Goal: Task Accomplishment & Management: Use online tool/utility

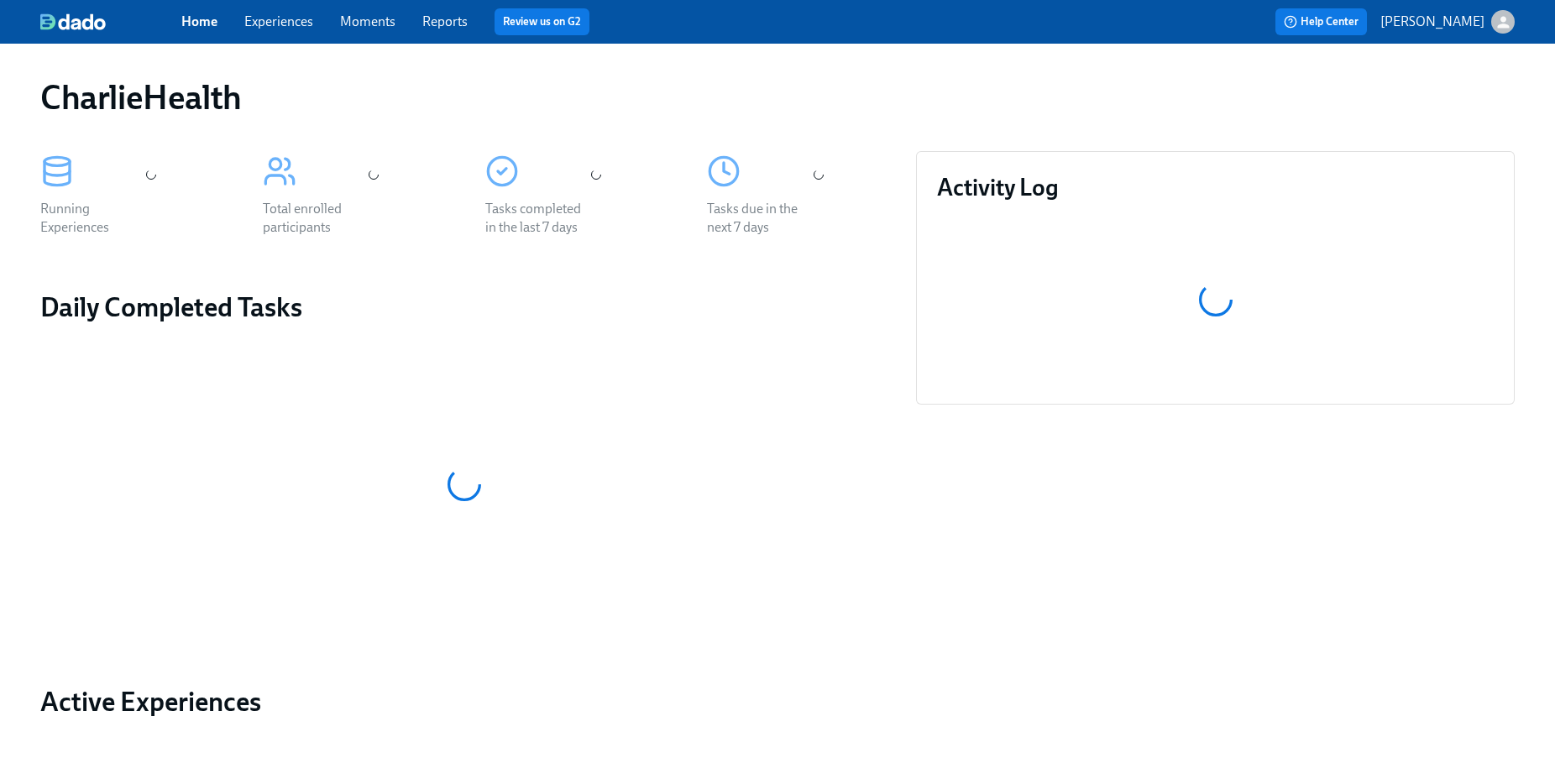
click at [272, 9] on div "Home Experiences Moments Reports Review us on G2" at bounding box center [515, 21] width 667 height 27
click at [273, 18] on link "Experiences" at bounding box center [278, 21] width 68 height 16
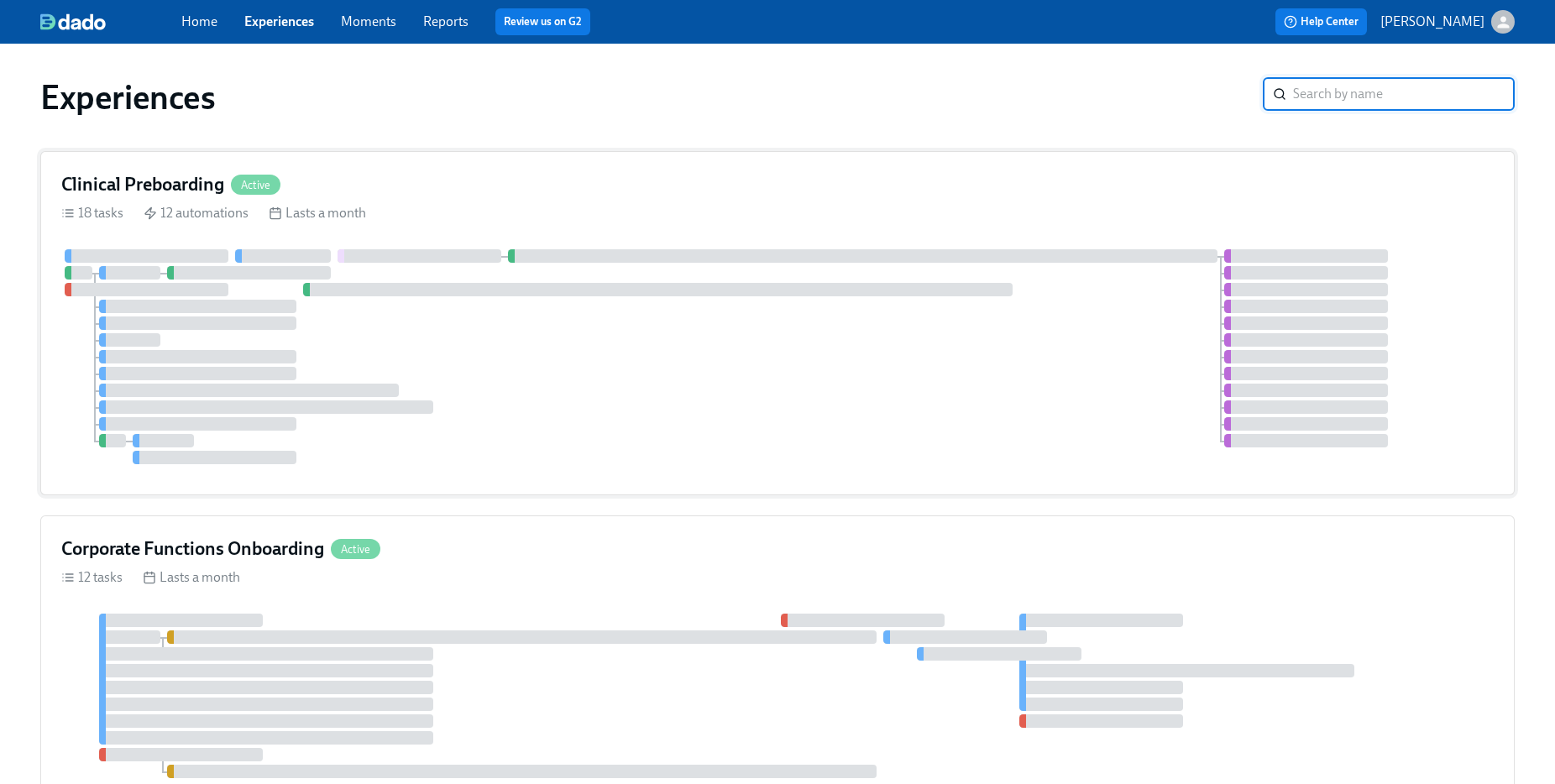
click at [192, 172] on h4 "Clinical Preboarding" at bounding box center [142, 185] width 163 height 25
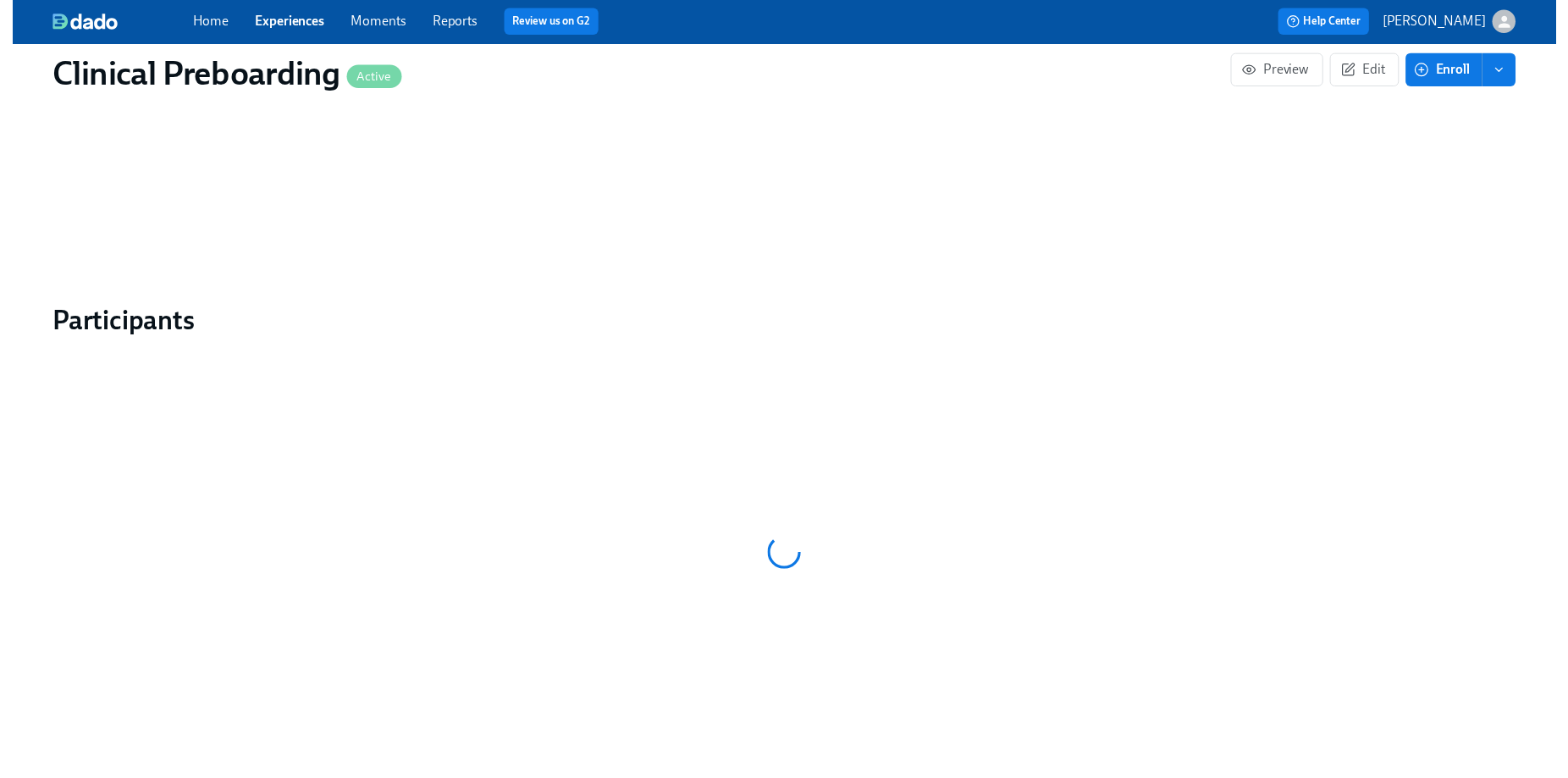
scroll to position [1610, 0]
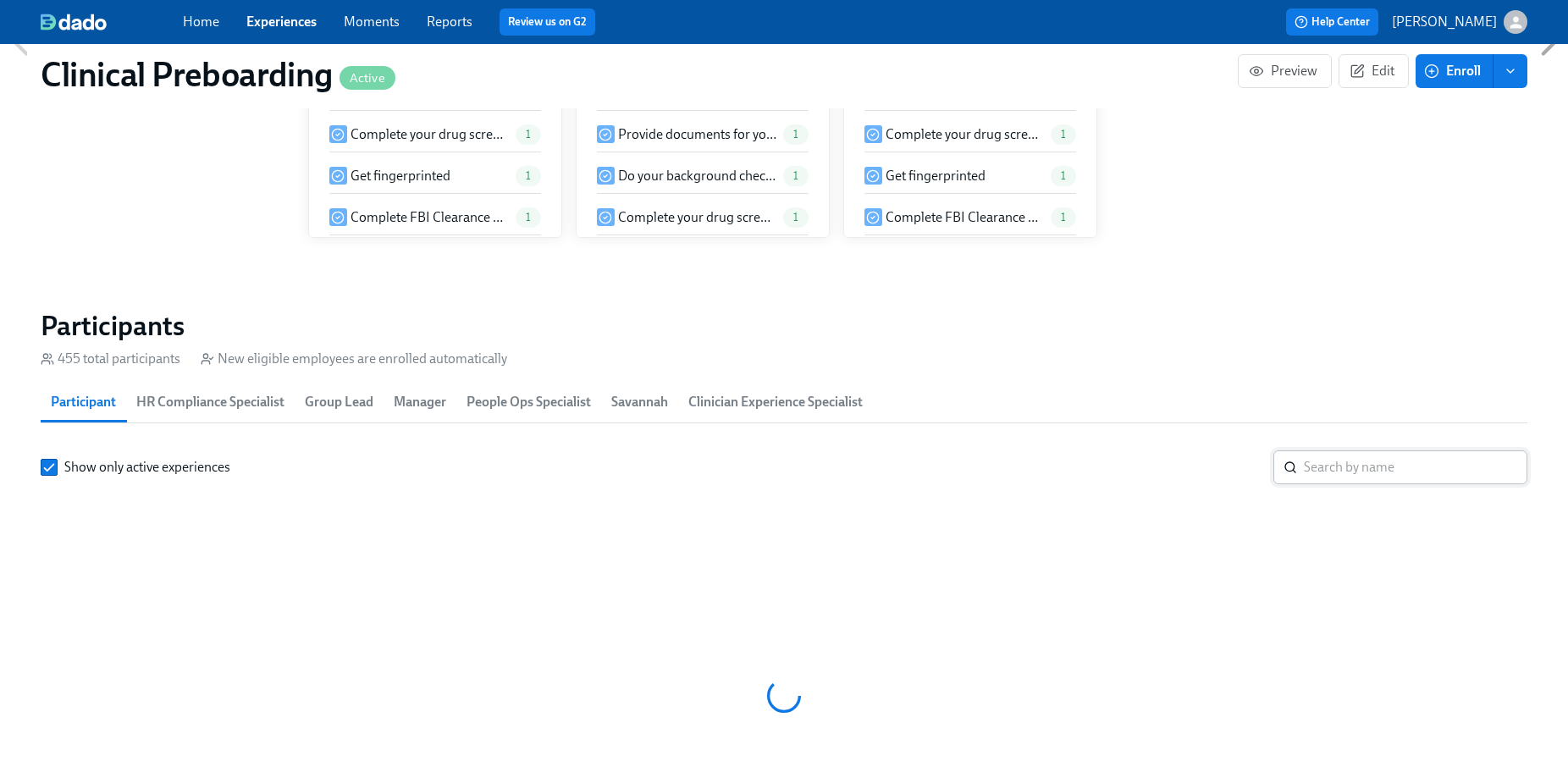
click at [1339, 450] on input "search" at bounding box center [1415, 467] width 223 height 34
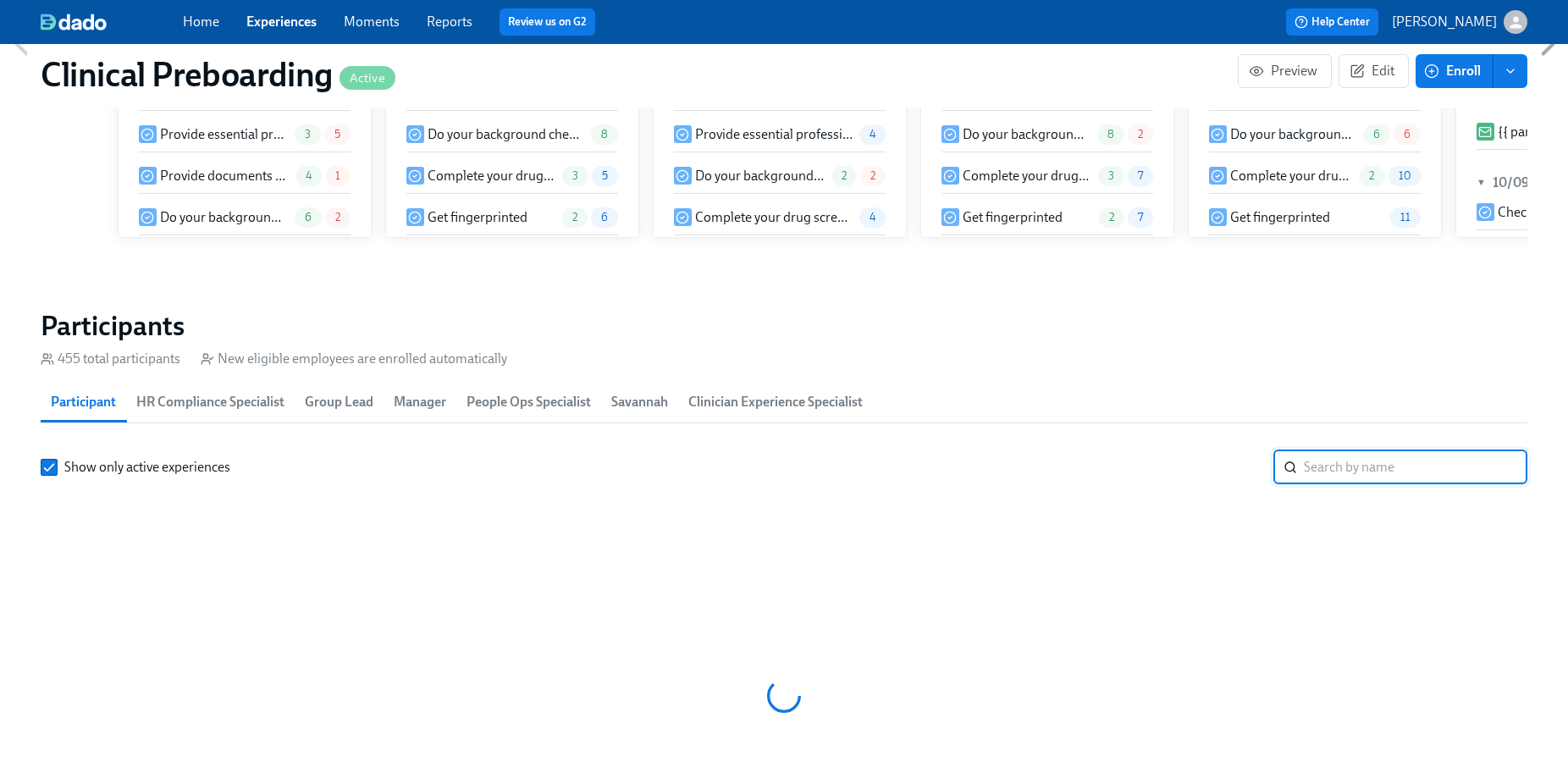
scroll to position [0, 19790]
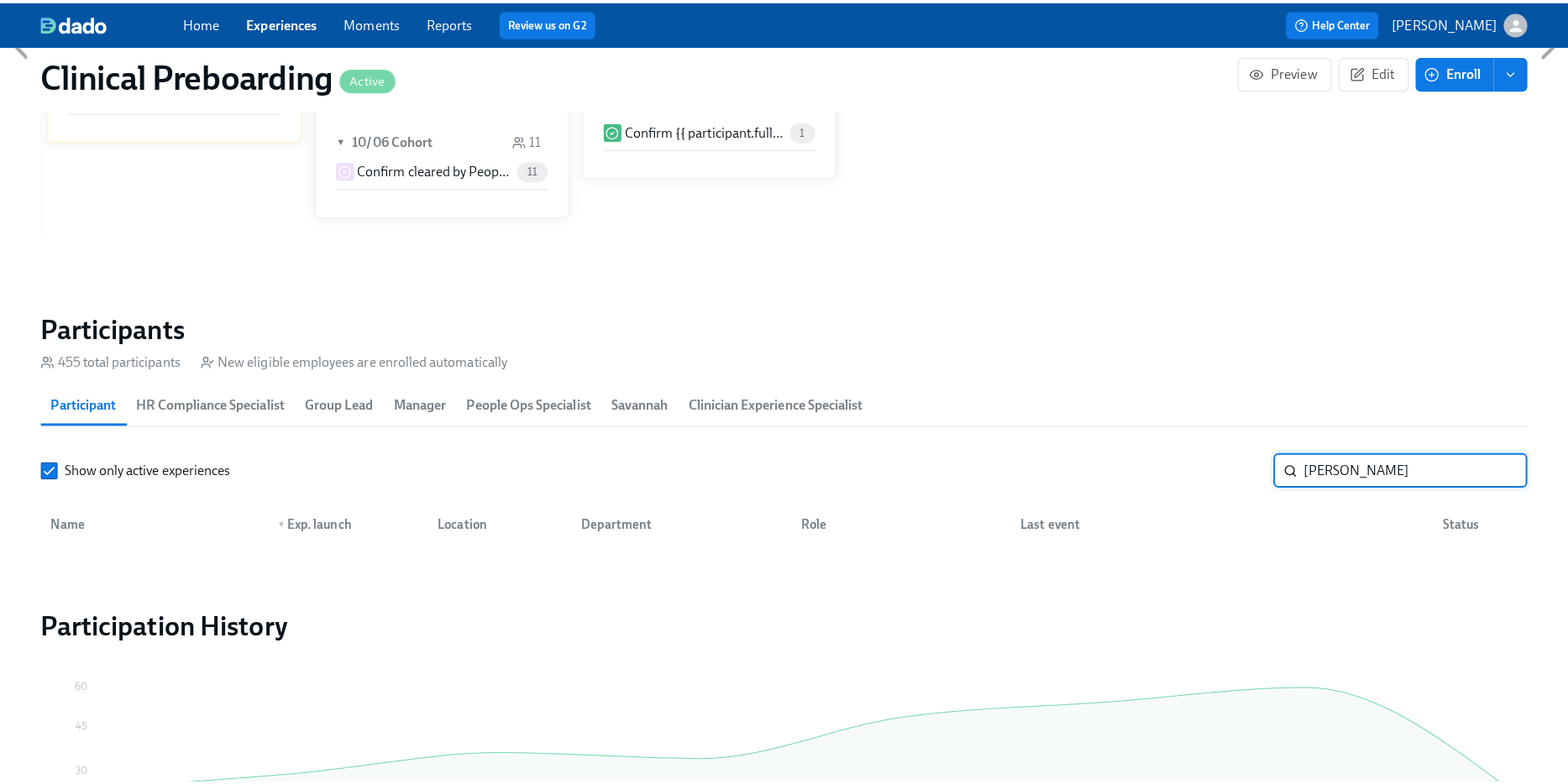
scroll to position [1797, 0]
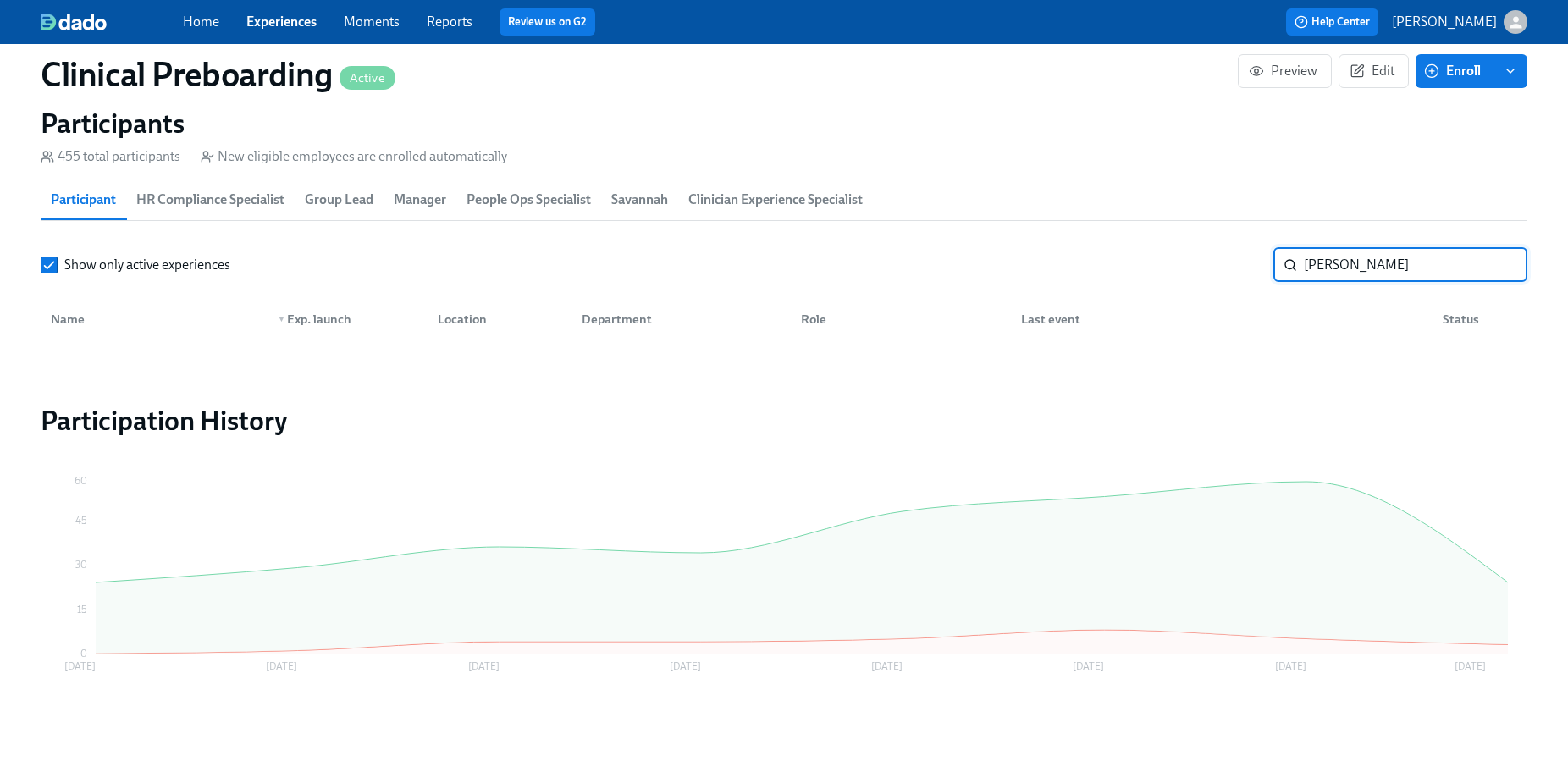
drag, startPoint x: 1288, startPoint y: 267, endPoint x: 1149, endPoint y: 259, distance: 139.2
click at [1154, 259] on div "Show only active experiences [PERSON_NAME] ​" at bounding box center [784, 265] width 1486 height 34
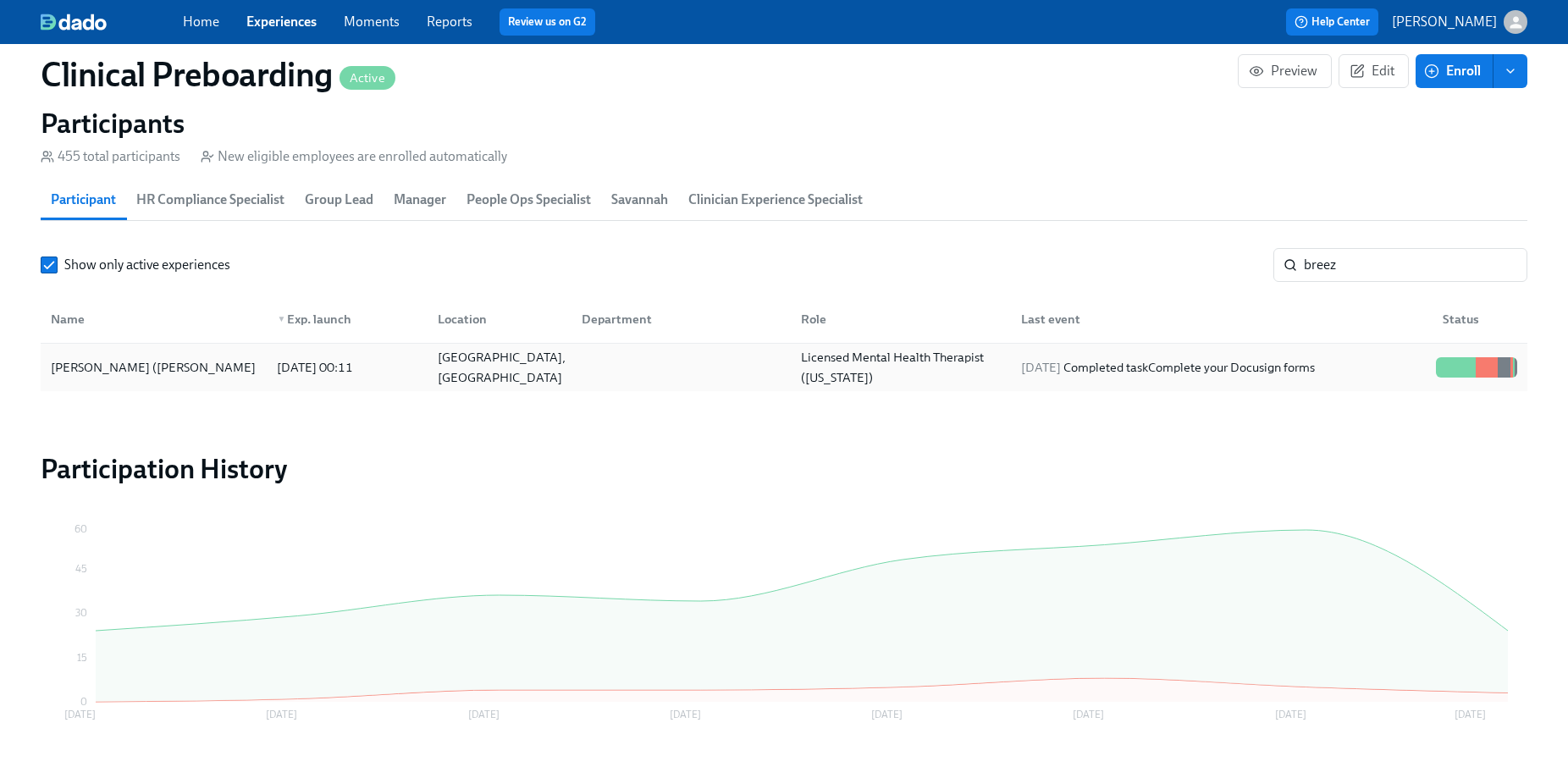
click at [1467, 367] on div at bounding box center [1468, 367] width 3 height 21
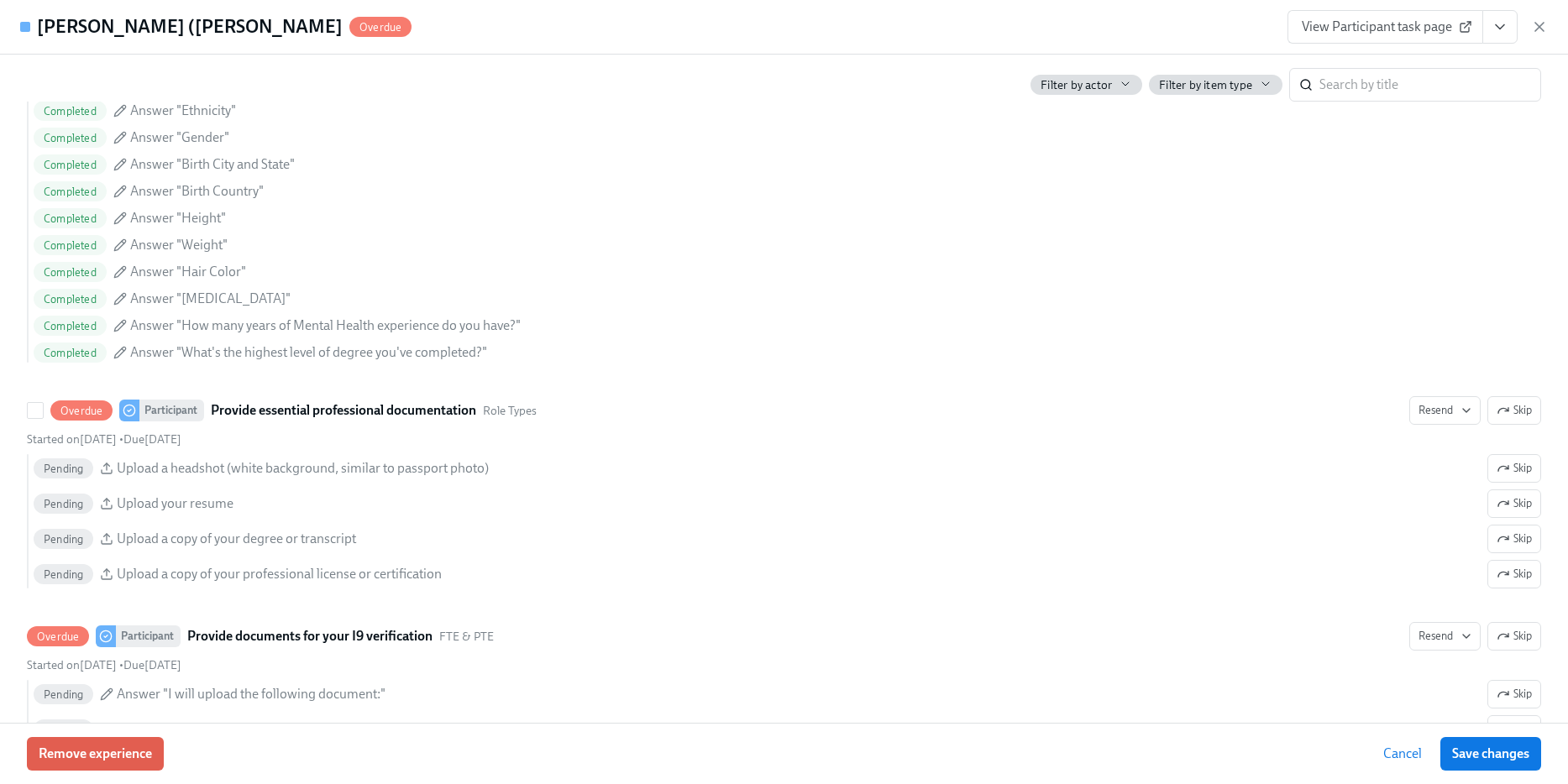
scroll to position [1250, 0]
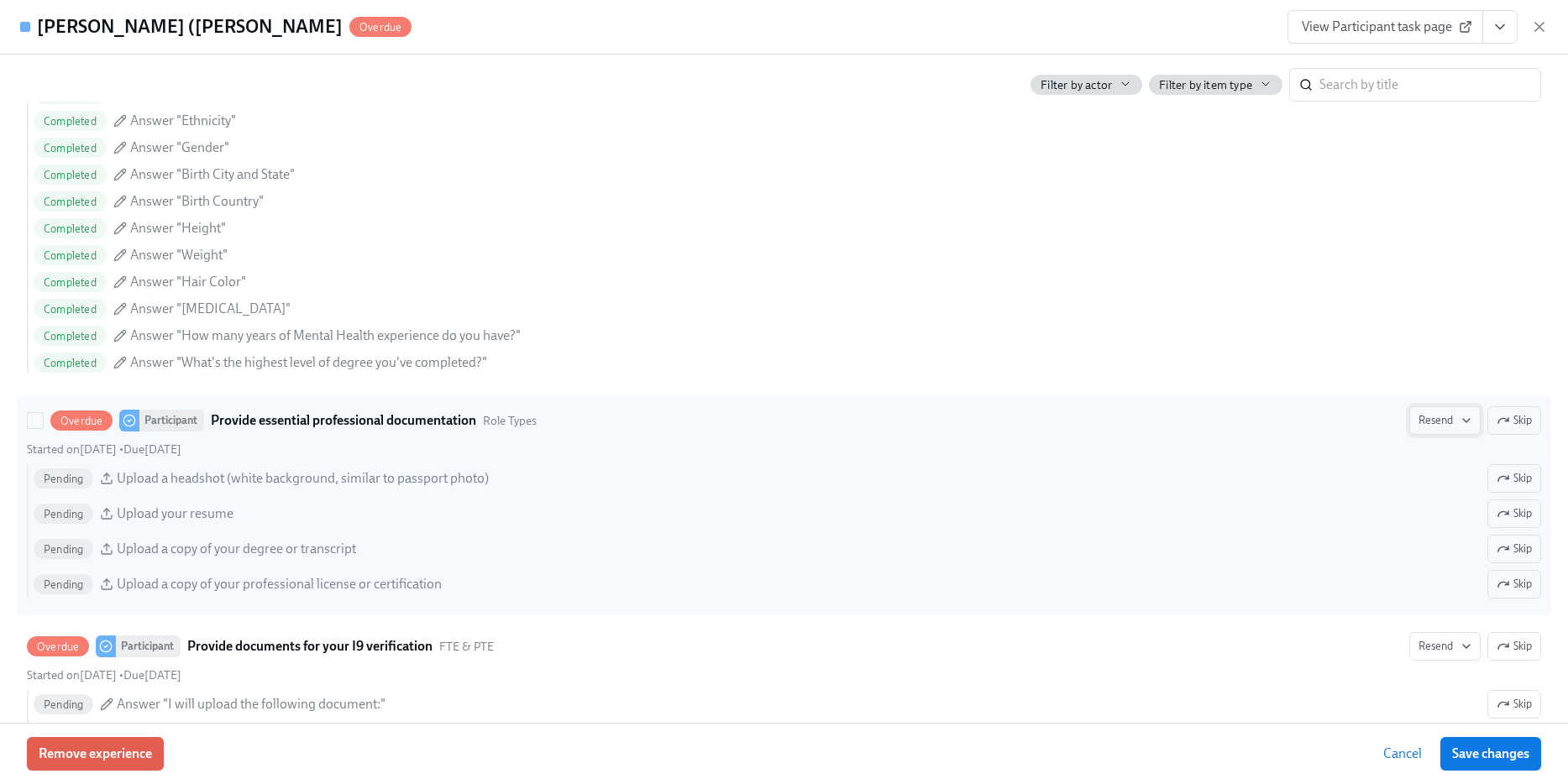
click at [1419, 420] on span "Resend" at bounding box center [1444, 420] width 52 height 17
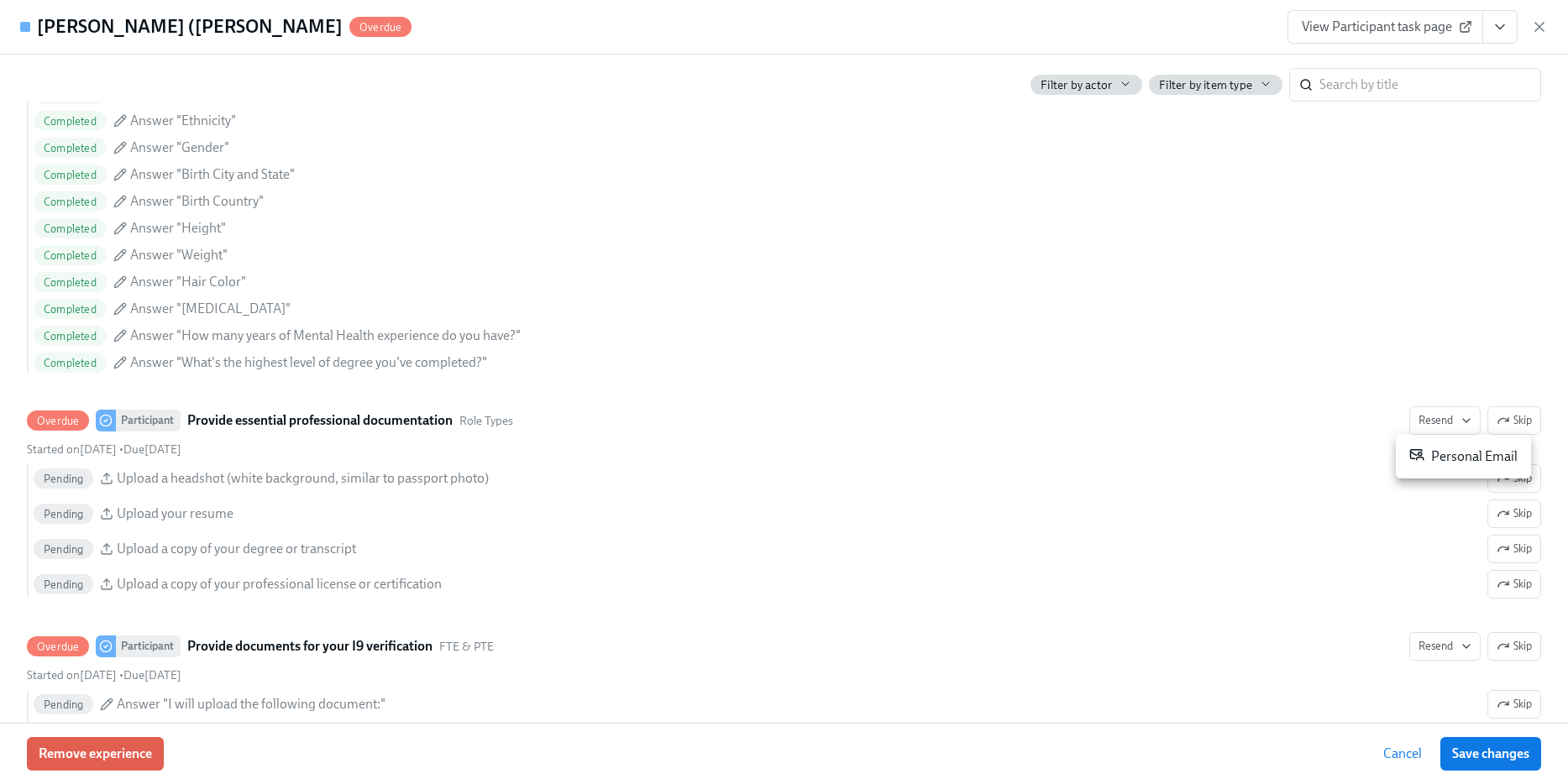
click at [1455, 448] on div "Personal Email" at bounding box center [1464, 456] width 109 height 20
click at [1430, 647] on div at bounding box center [784, 392] width 1568 height 784
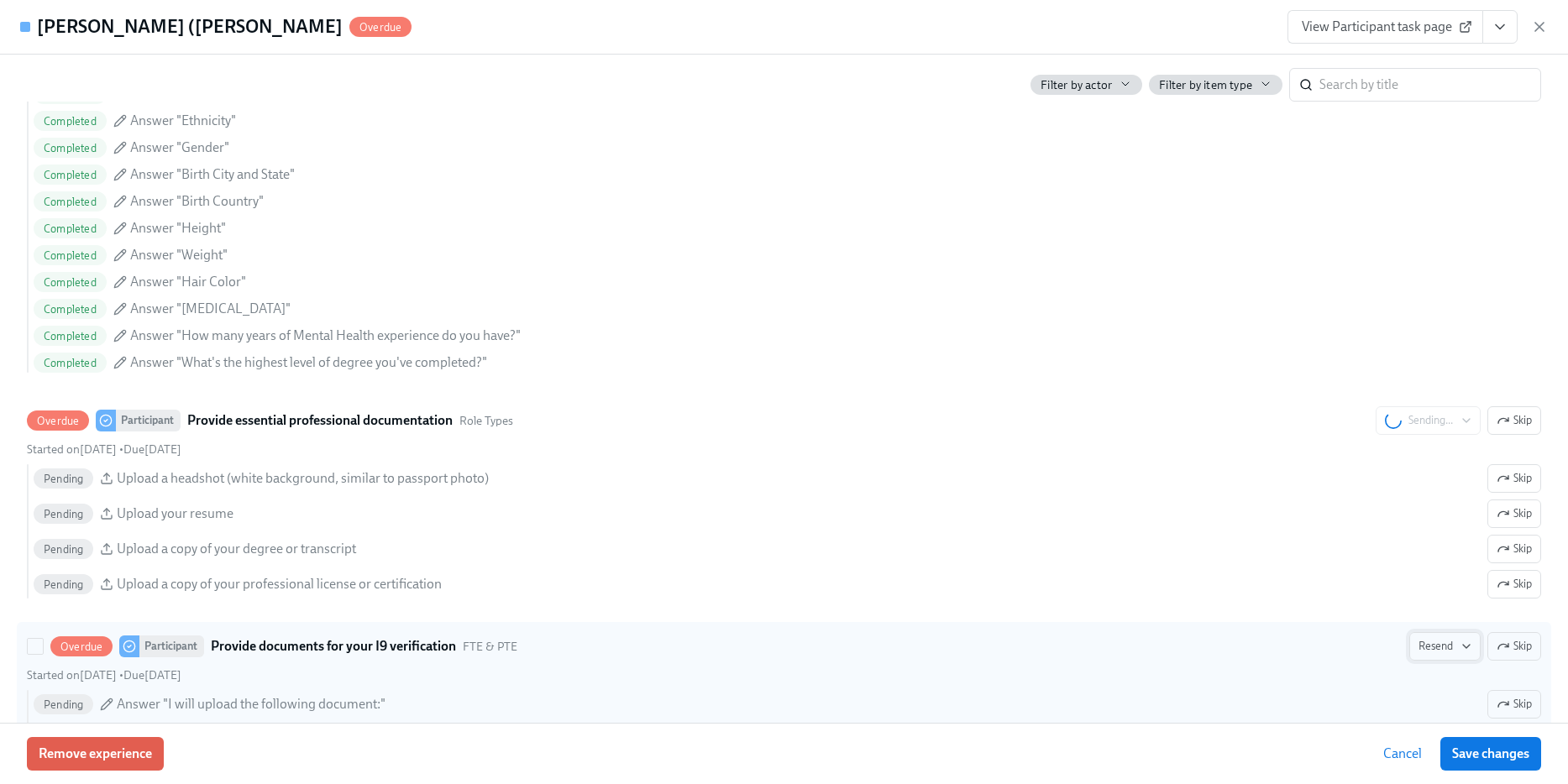
click at [1436, 643] on span "Resend" at bounding box center [1444, 646] width 52 height 17
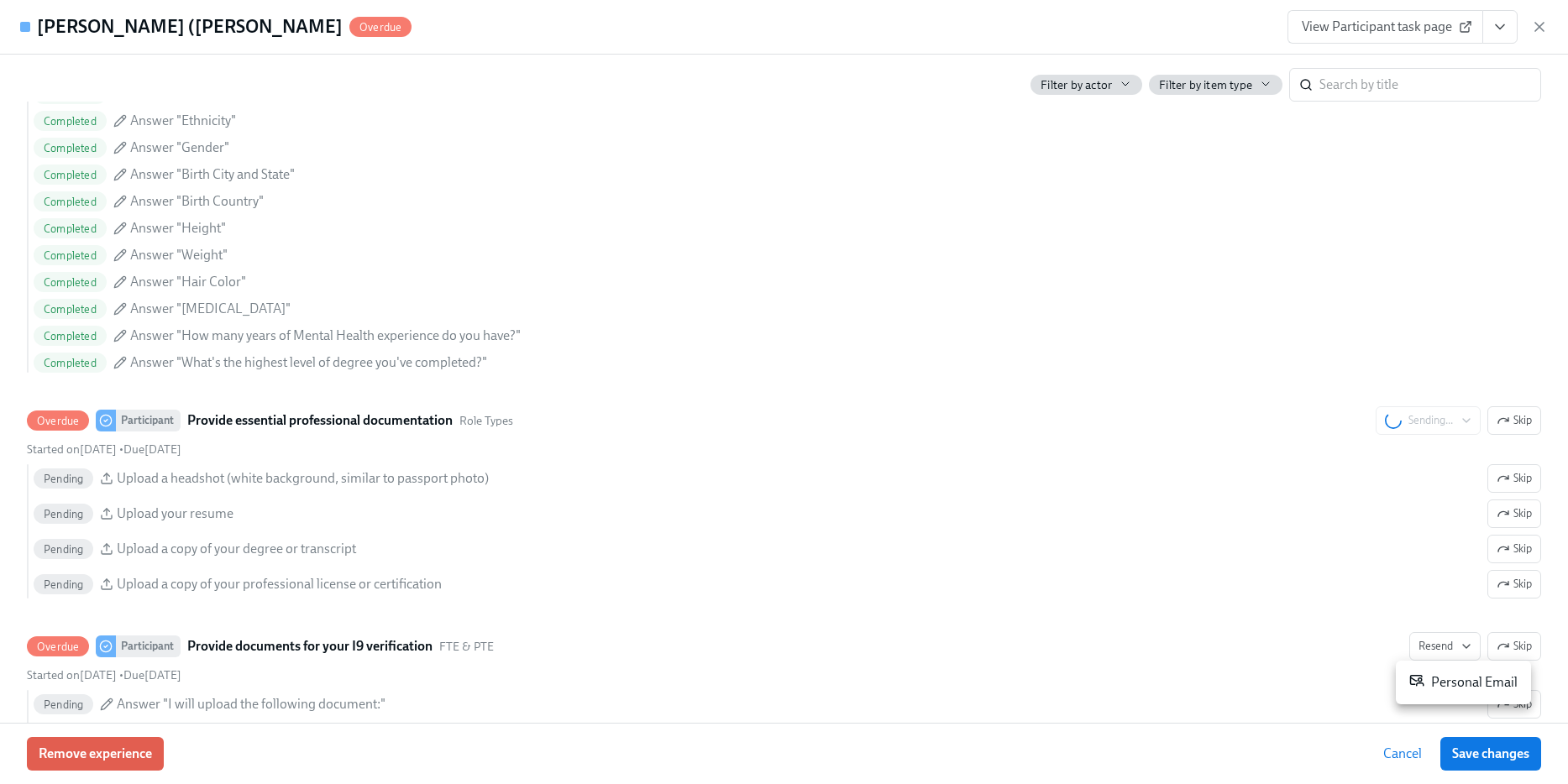
click at [1455, 676] on div "Personal Email" at bounding box center [1464, 682] width 109 height 20
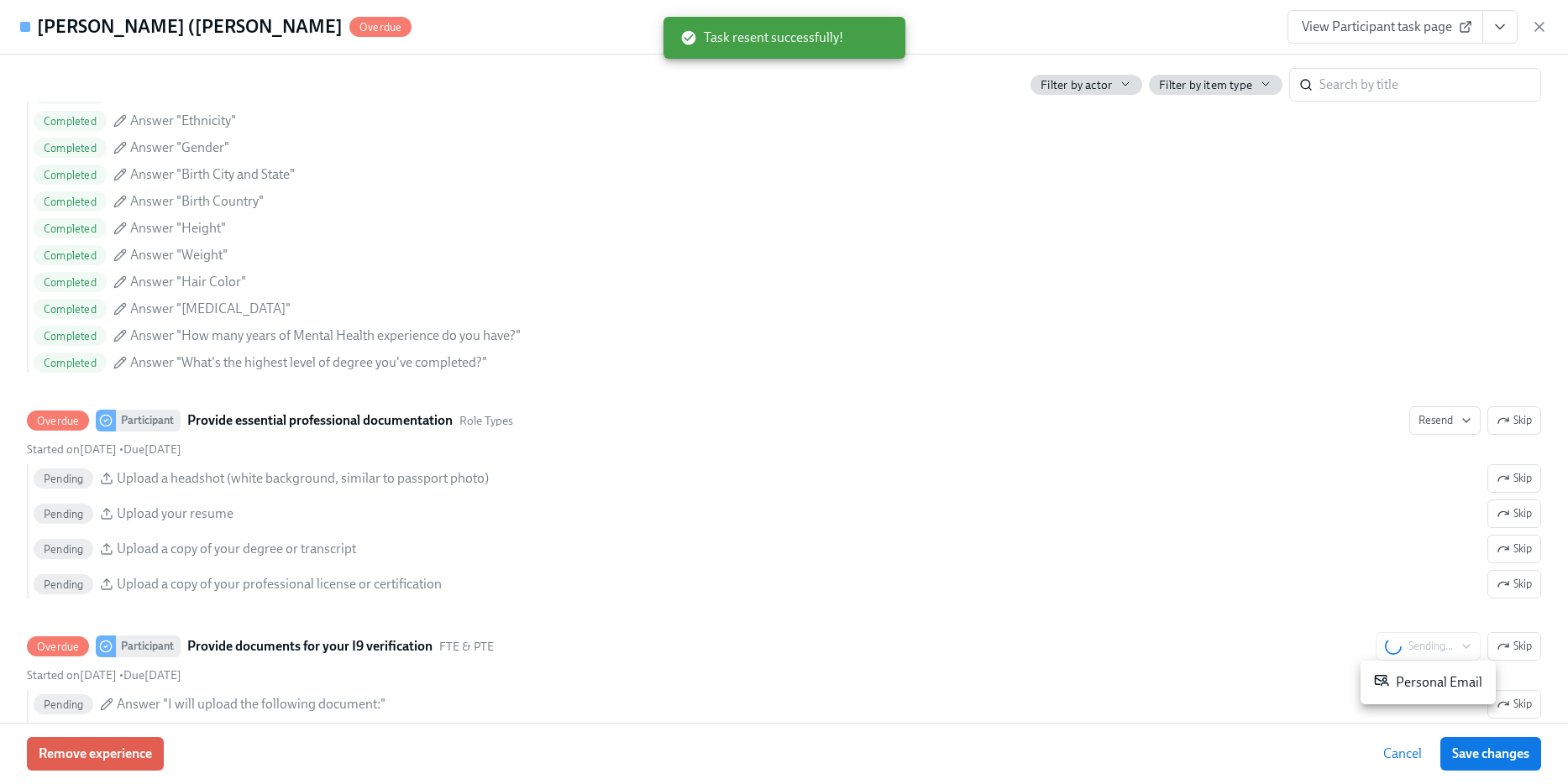
scroll to position [0, 20274]
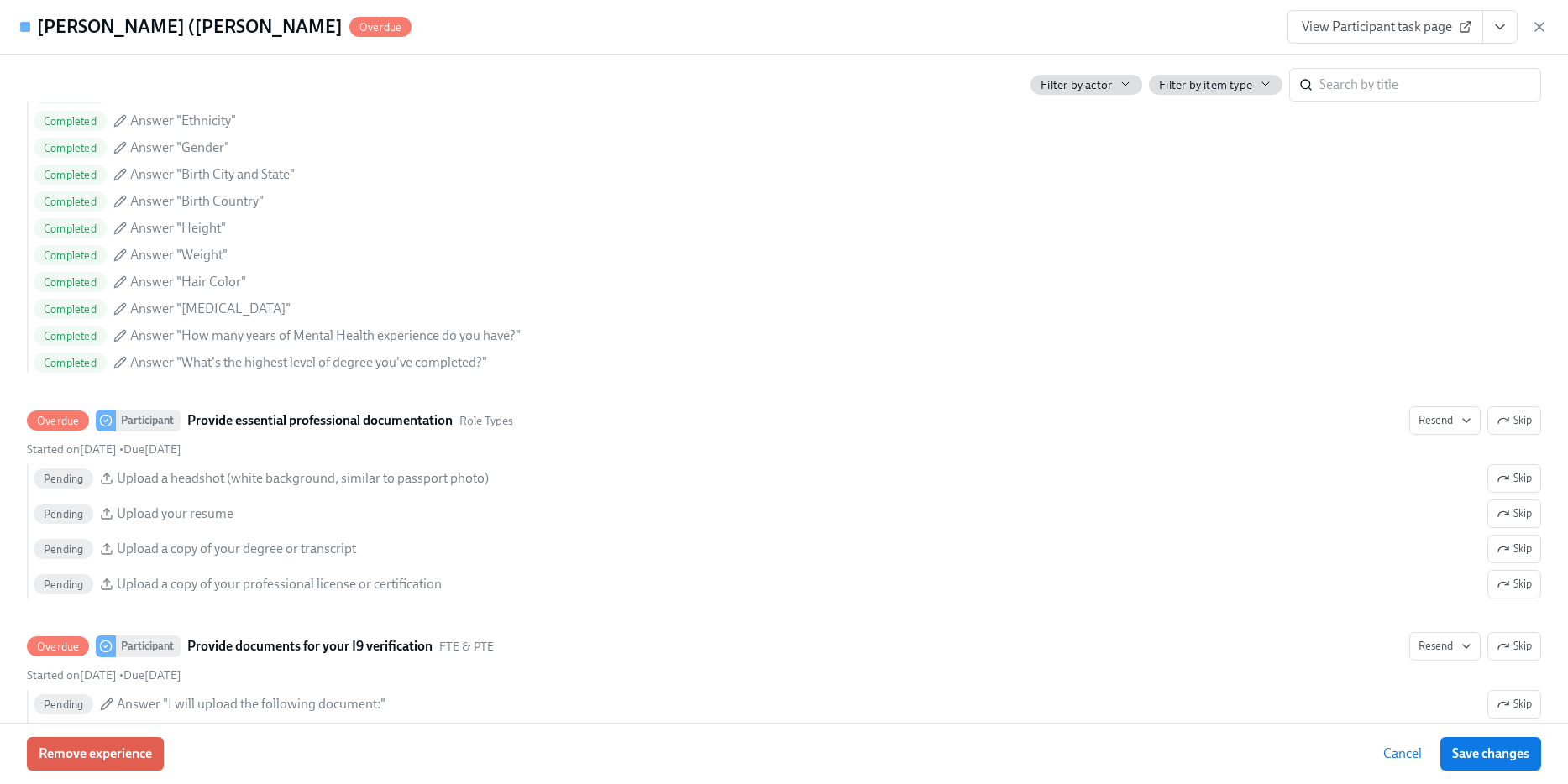
click at [22, 10] on div "[PERSON_NAME] (Breezy) [PERSON_NAME] Overdue" at bounding box center [216, 27] width 391 height 34
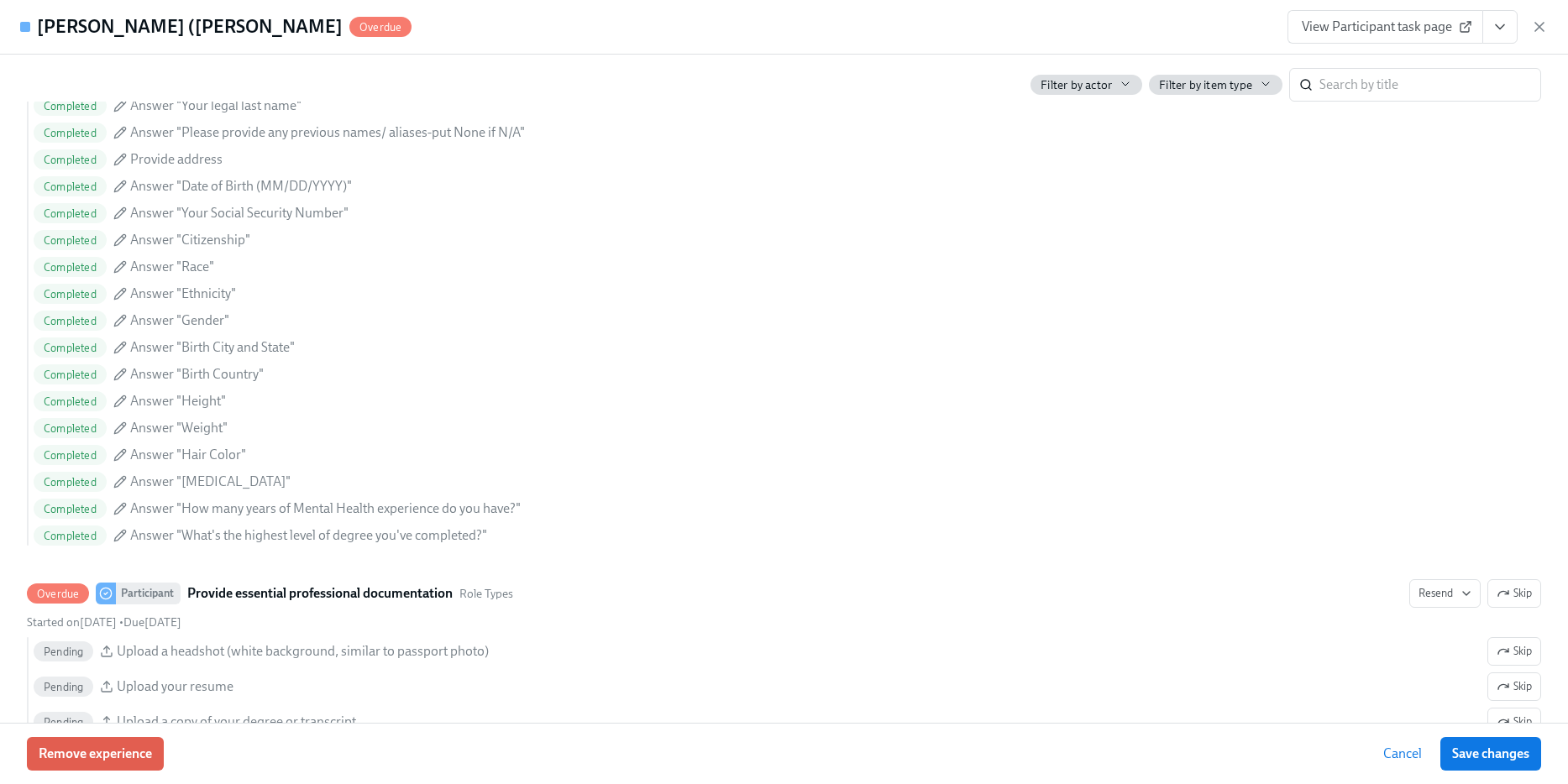
click at [16, 25] on div "[PERSON_NAME] (Breezy) [PERSON_NAME] Overdue View Participant task page" at bounding box center [784, 27] width 1568 height 54
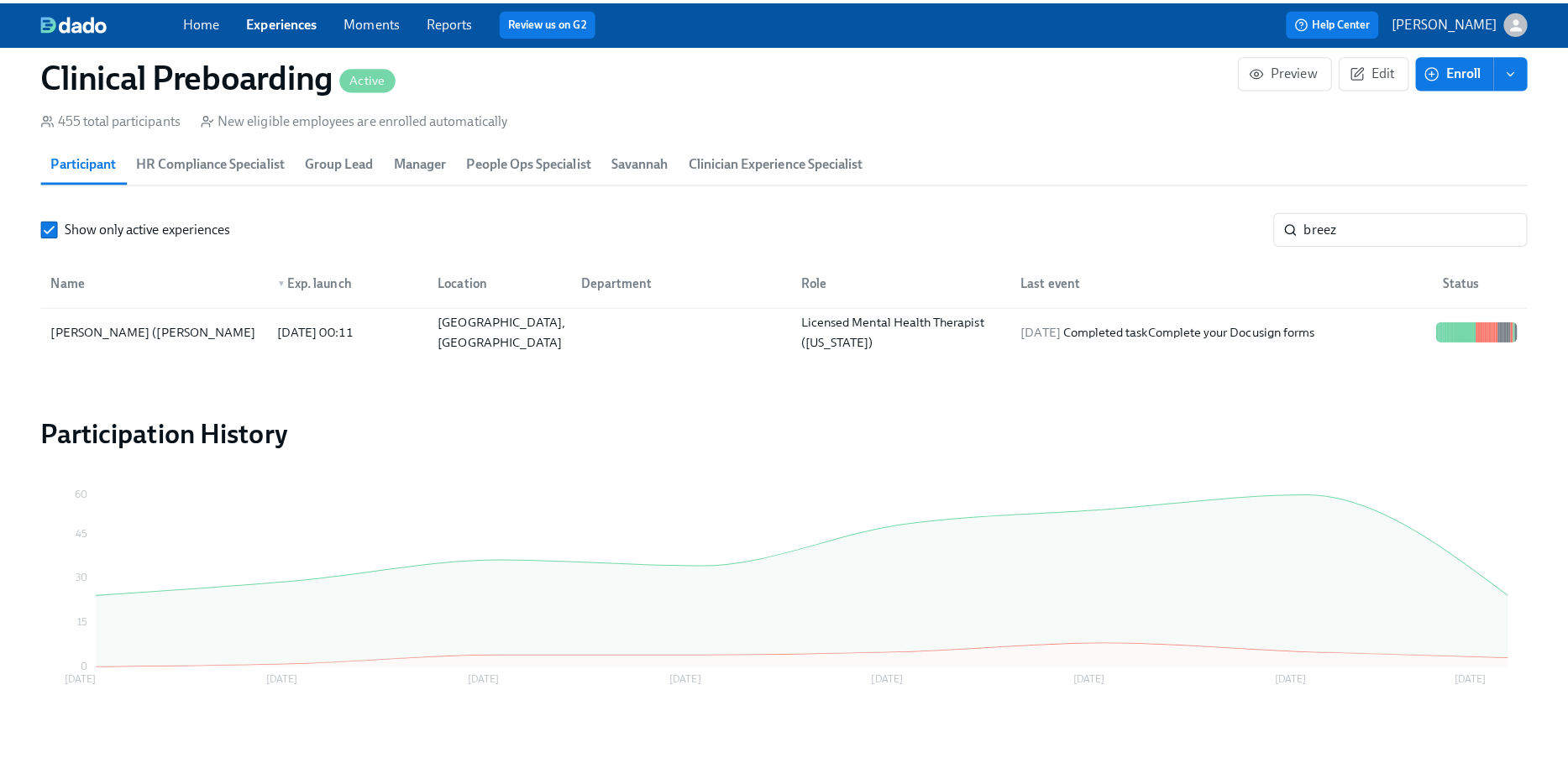
scroll to position [1479, 0]
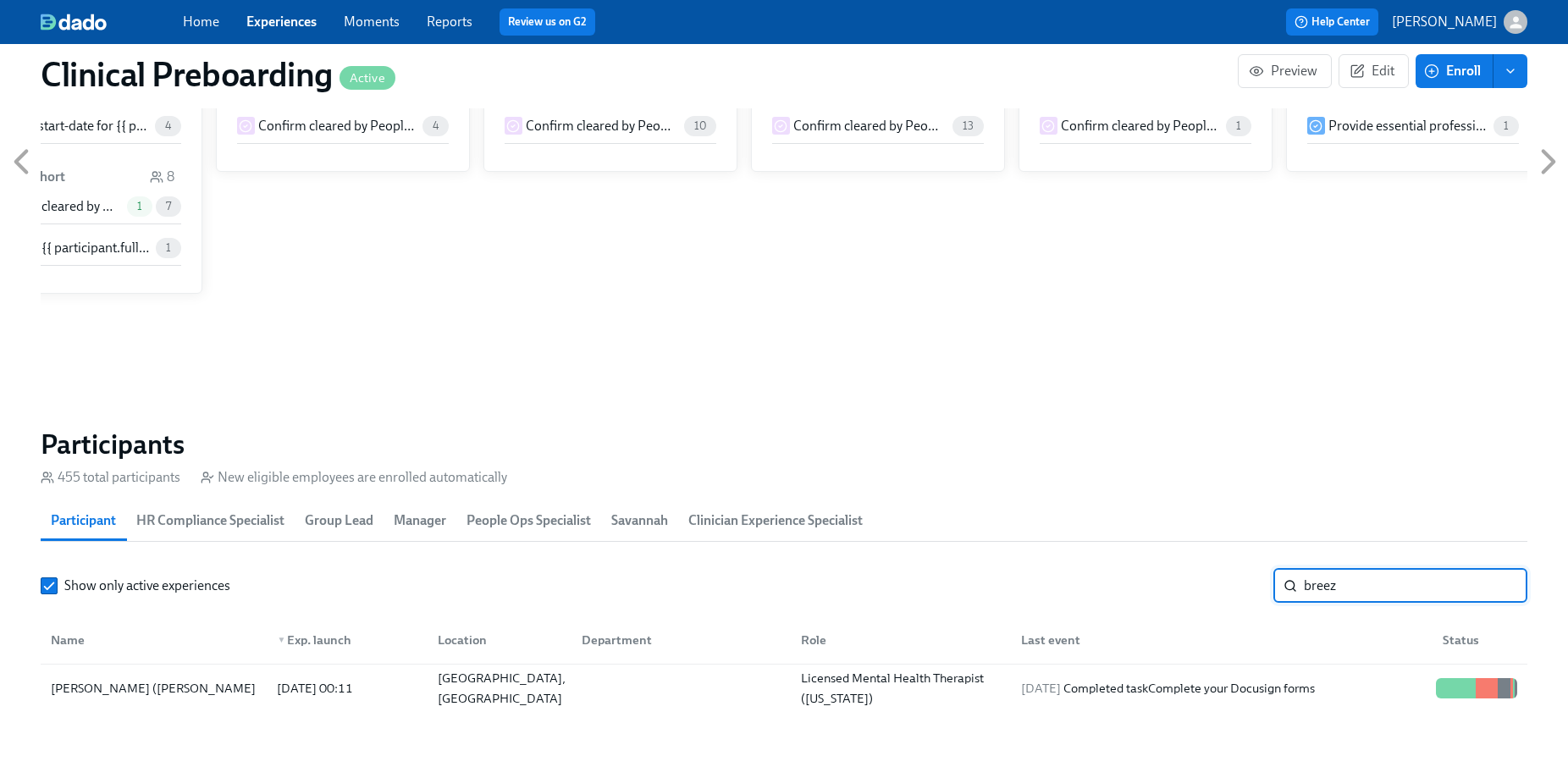
drag, startPoint x: 1357, startPoint y: 596, endPoint x: 1188, endPoint y: 557, distance: 173.4
click at [1188, 557] on section "Participants 455 total participants New eligible employees are enrolled automat…" at bounding box center [784, 573] width 1486 height 291
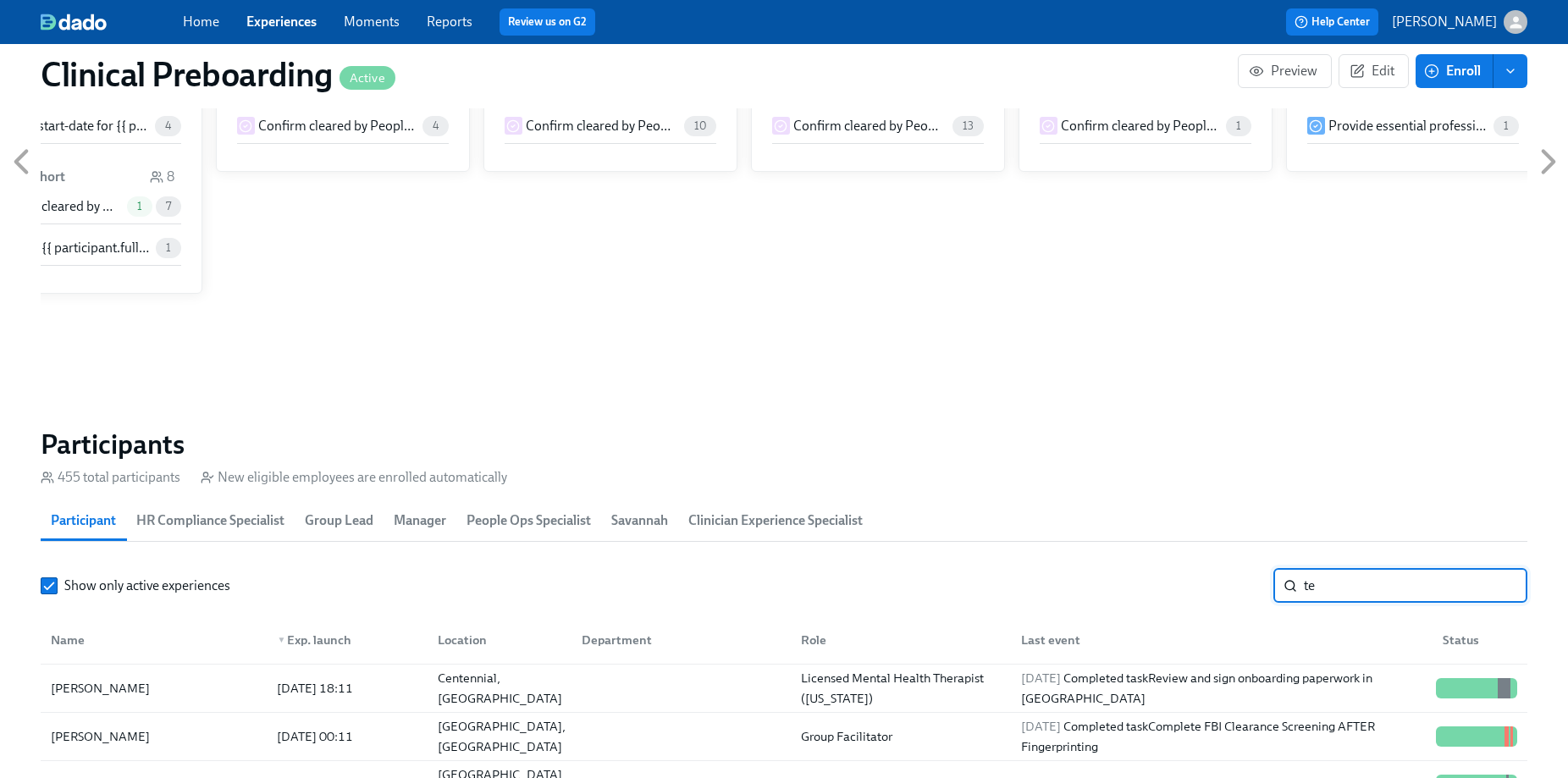
type input "t"
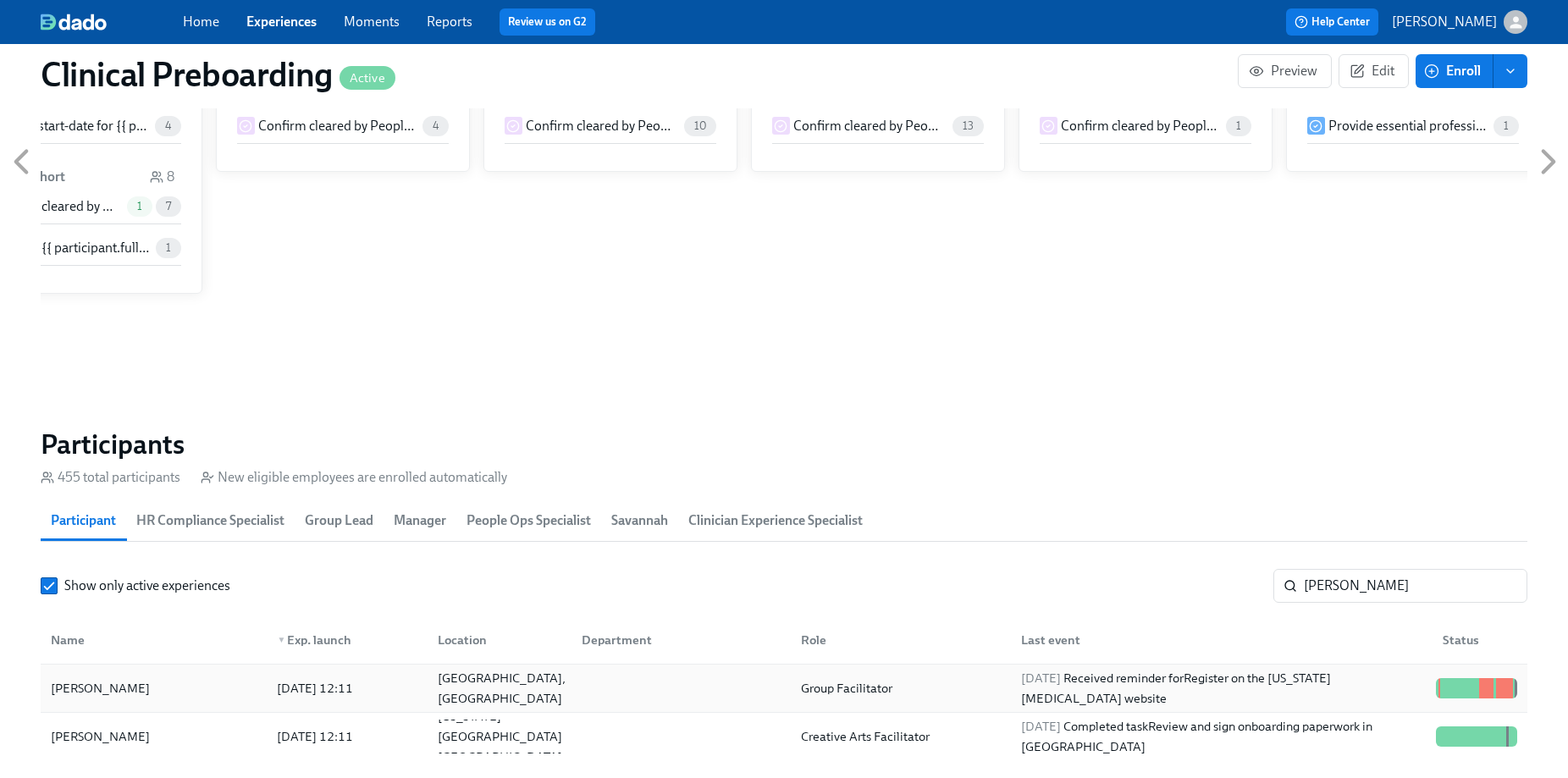
click at [1451, 686] on div at bounding box center [1452, 687] width 3 height 21
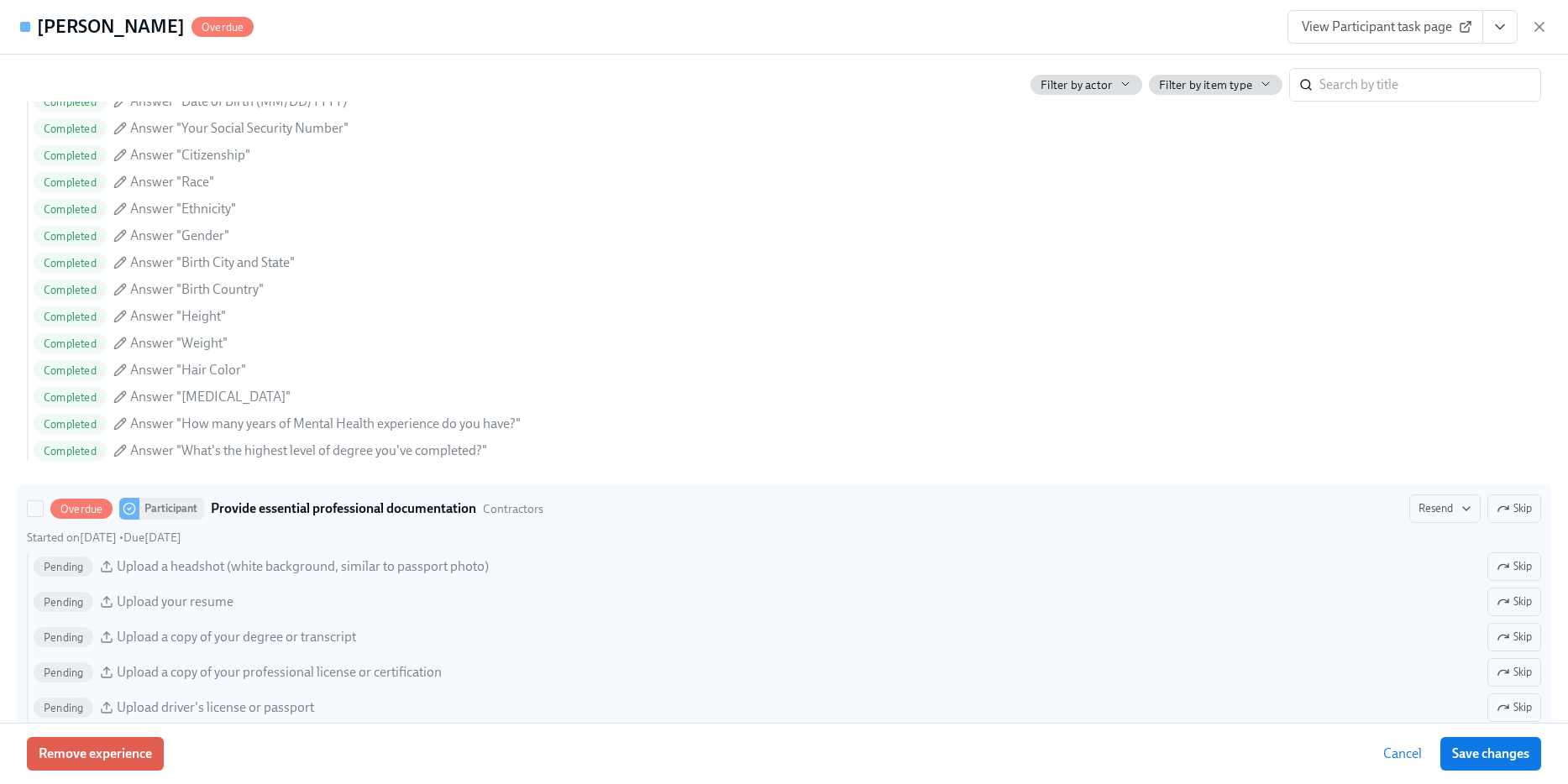
scroll to position [1378, 0]
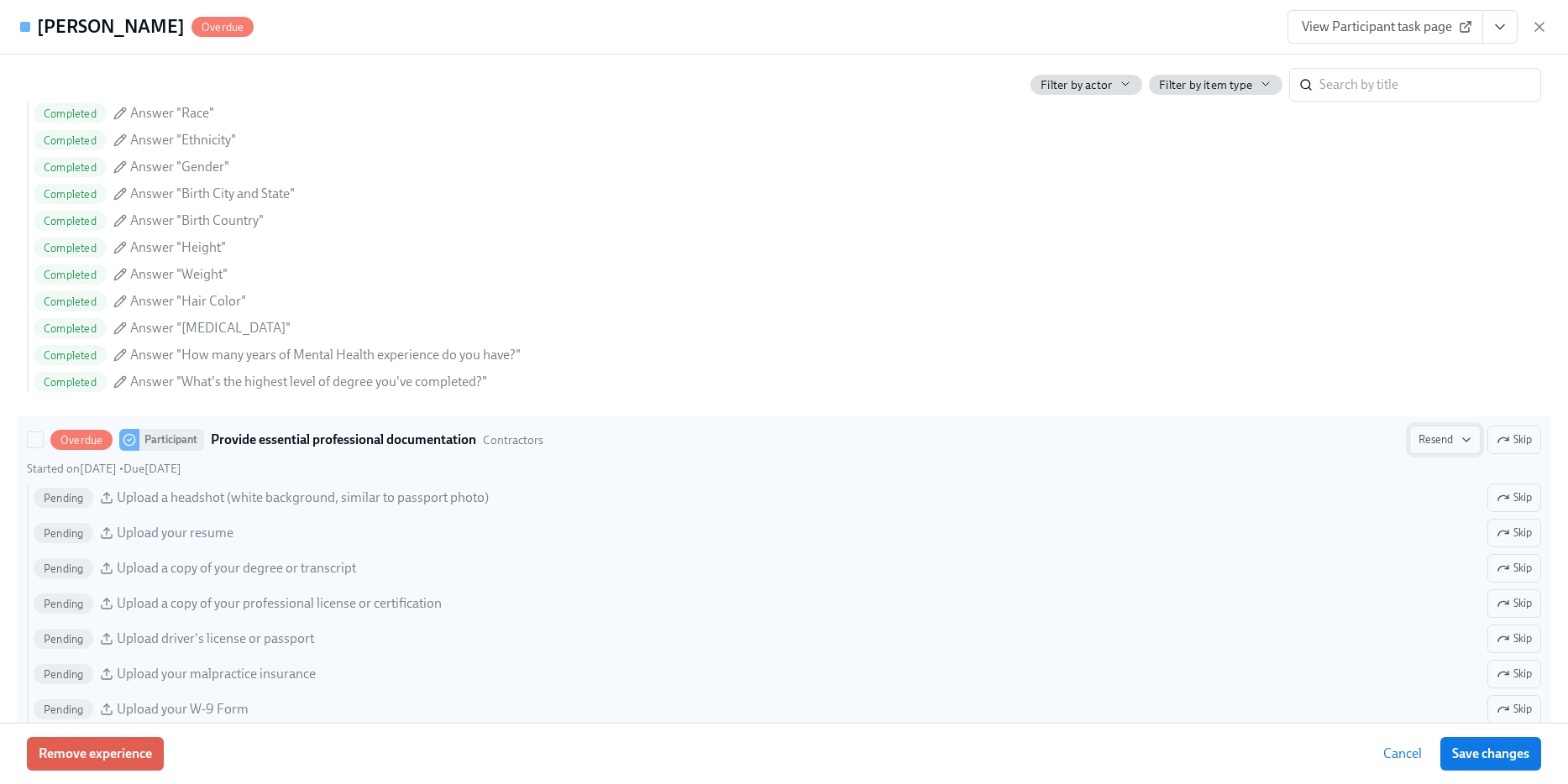
click at [1433, 436] on span "Resend" at bounding box center [1444, 439] width 52 height 17
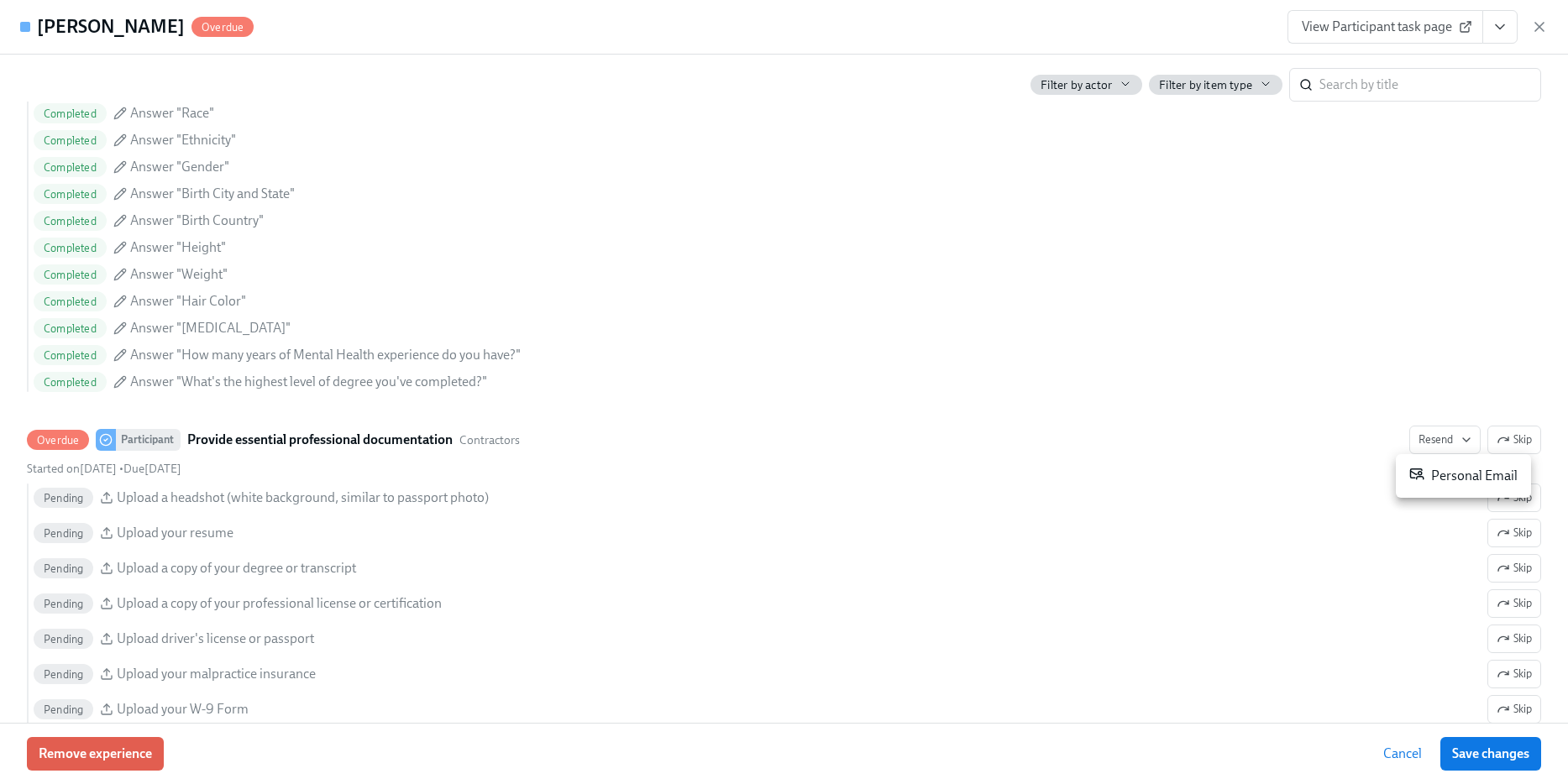
click at [1424, 474] on icon at bounding box center [1417, 473] width 15 height 15
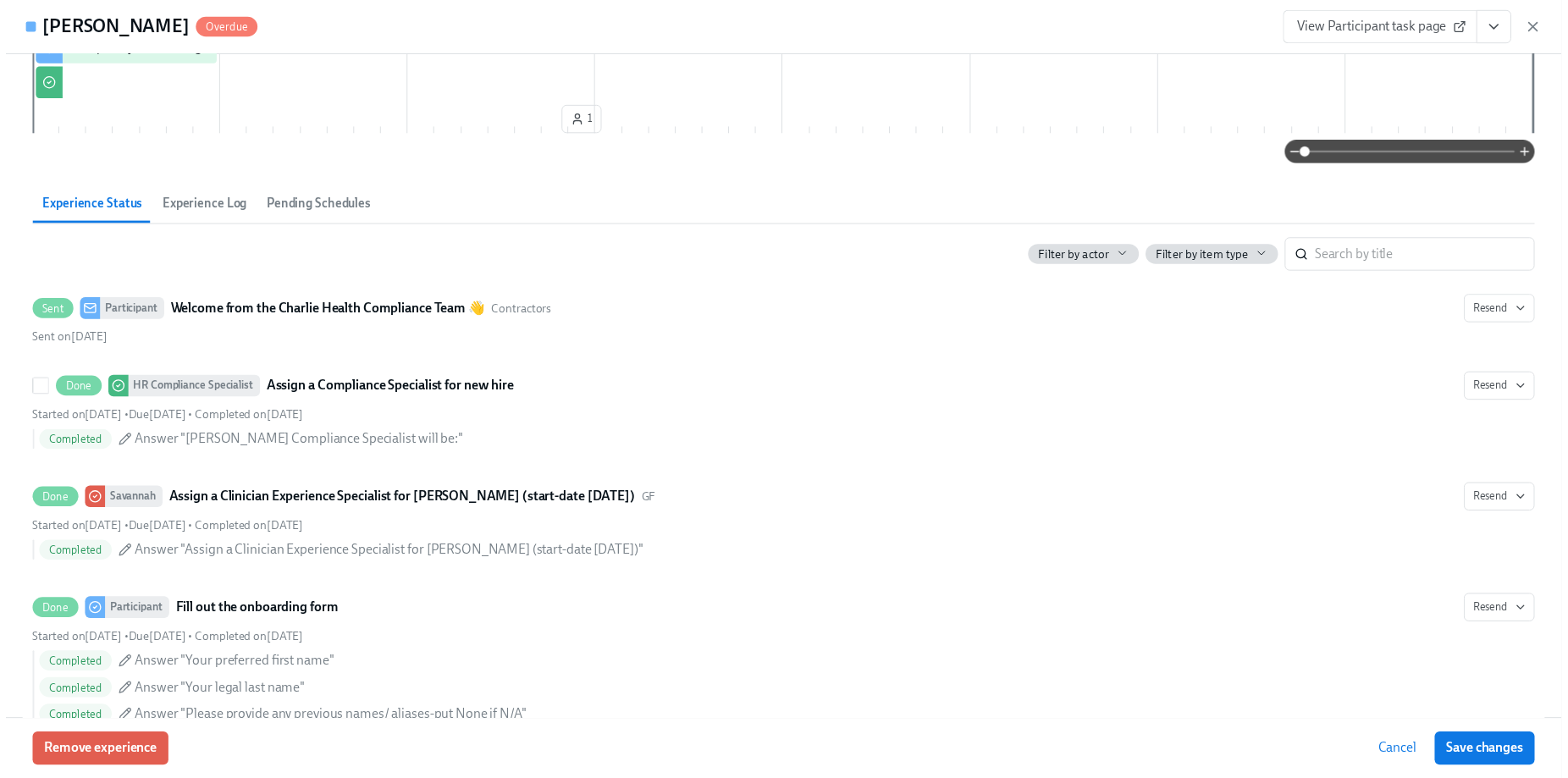
scroll to position [0, 0]
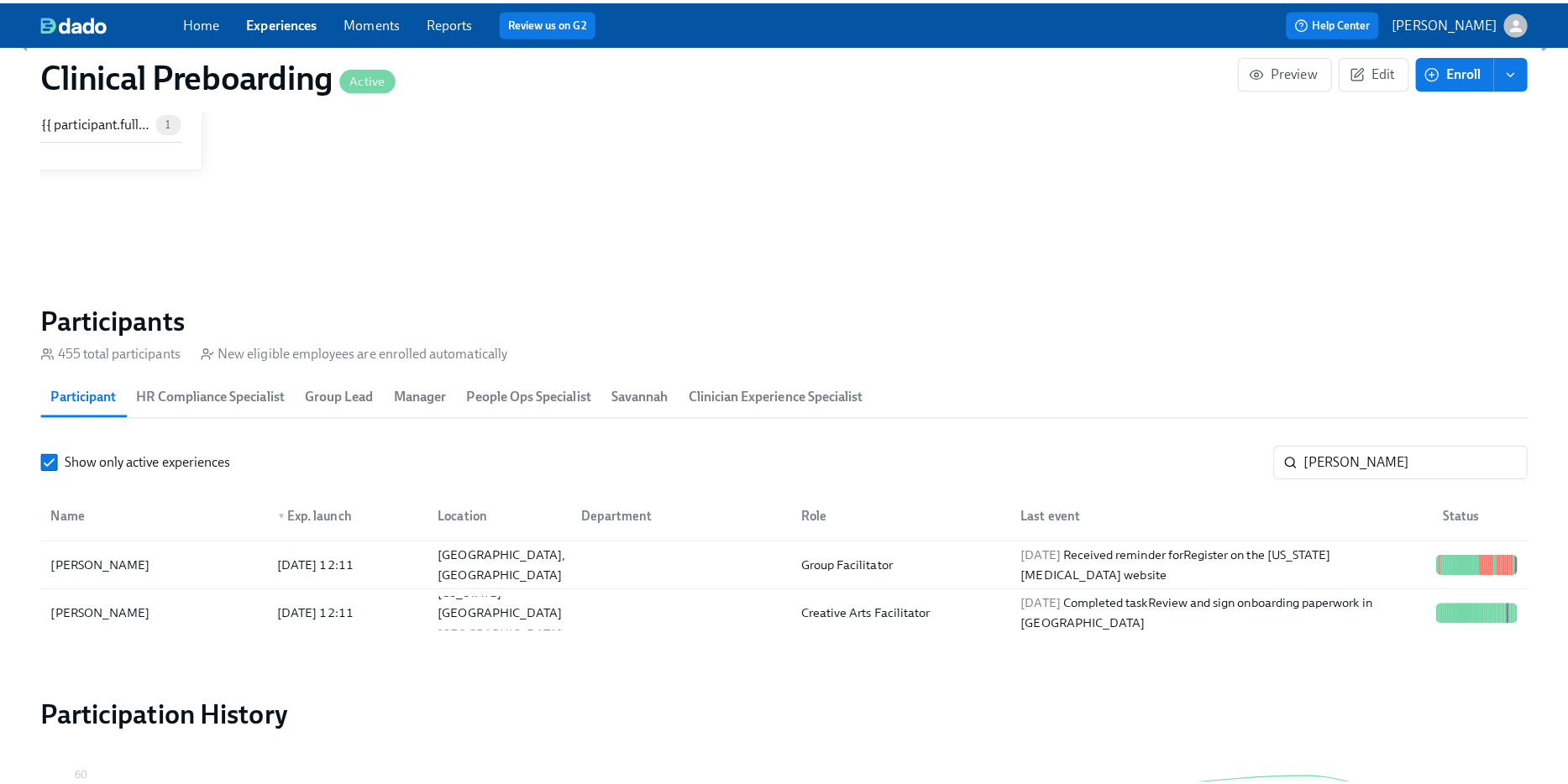
scroll to position [1634, 0]
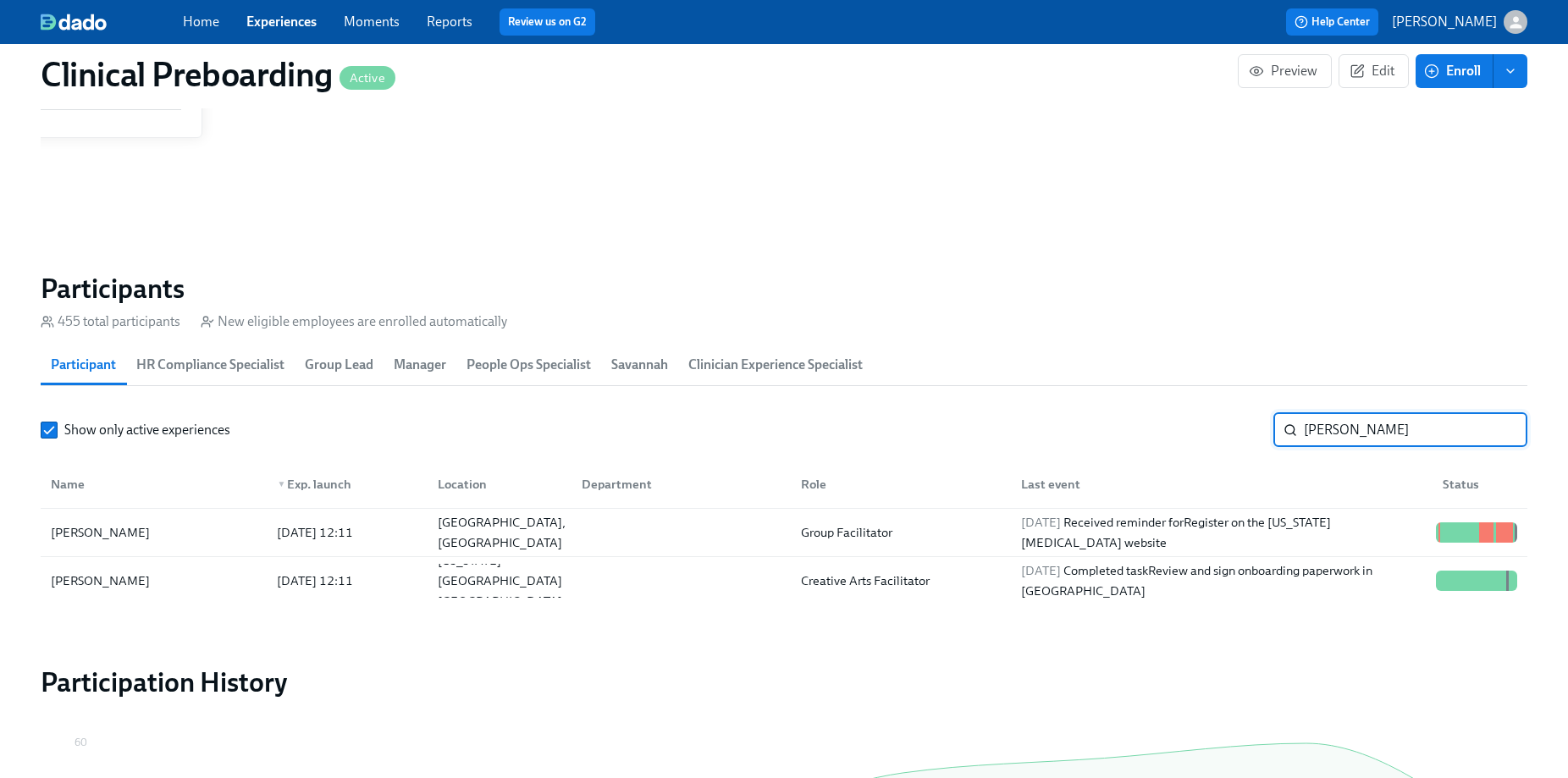
drag, startPoint x: 1358, startPoint y: 422, endPoint x: 966, endPoint y: 361, distance: 396.7
click at [968, 361] on section "Participants 455 total participants New eligible employees are enrolled automat…" at bounding box center [784, 441] width 1486 height 340
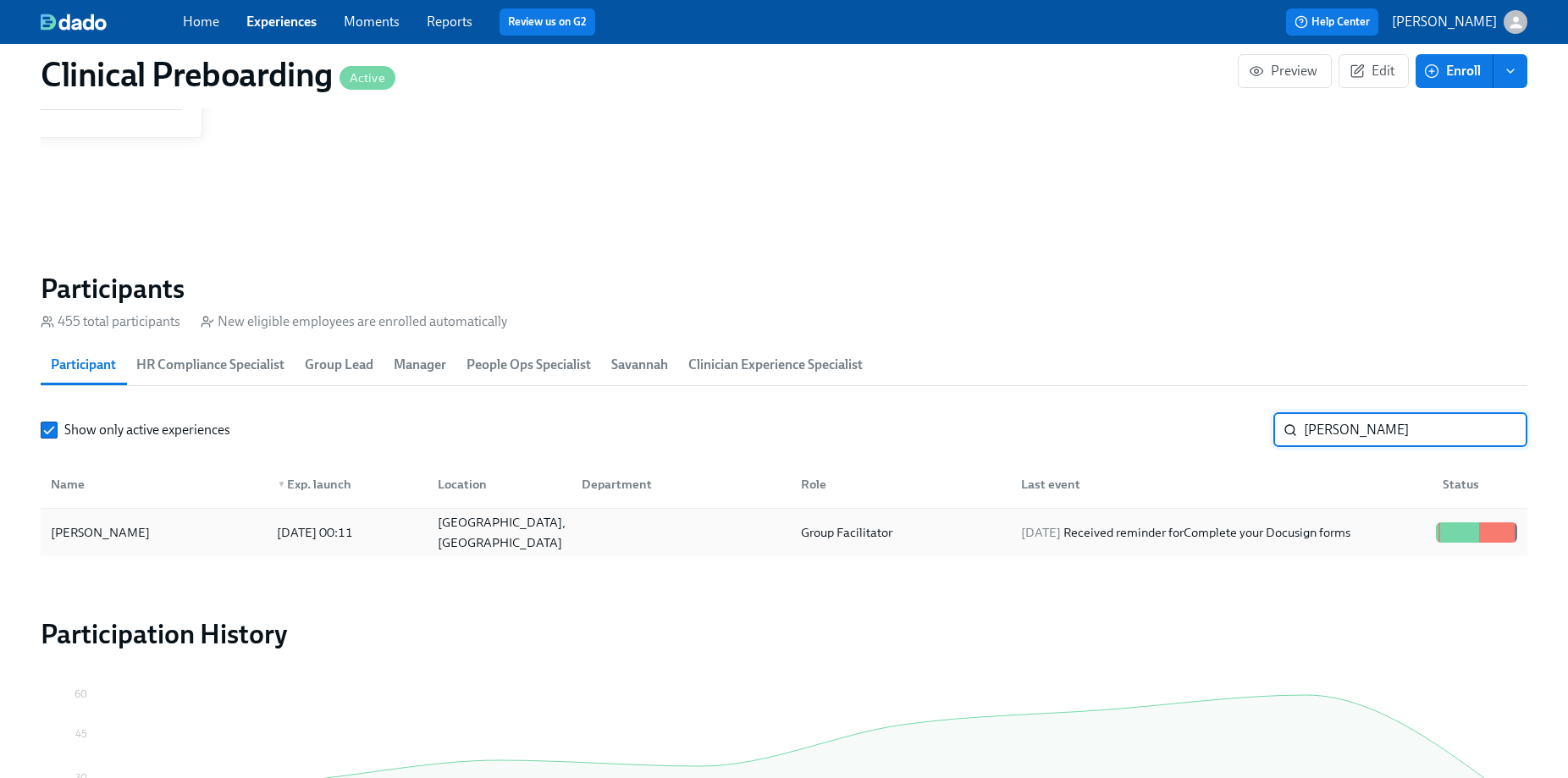
type input "[PERSON_NAME]"
click at [1342, 516] on div "[DATE] Received reminder for Complete your Docusign forms" at bounding box center [1218, 532] width 421 height 34
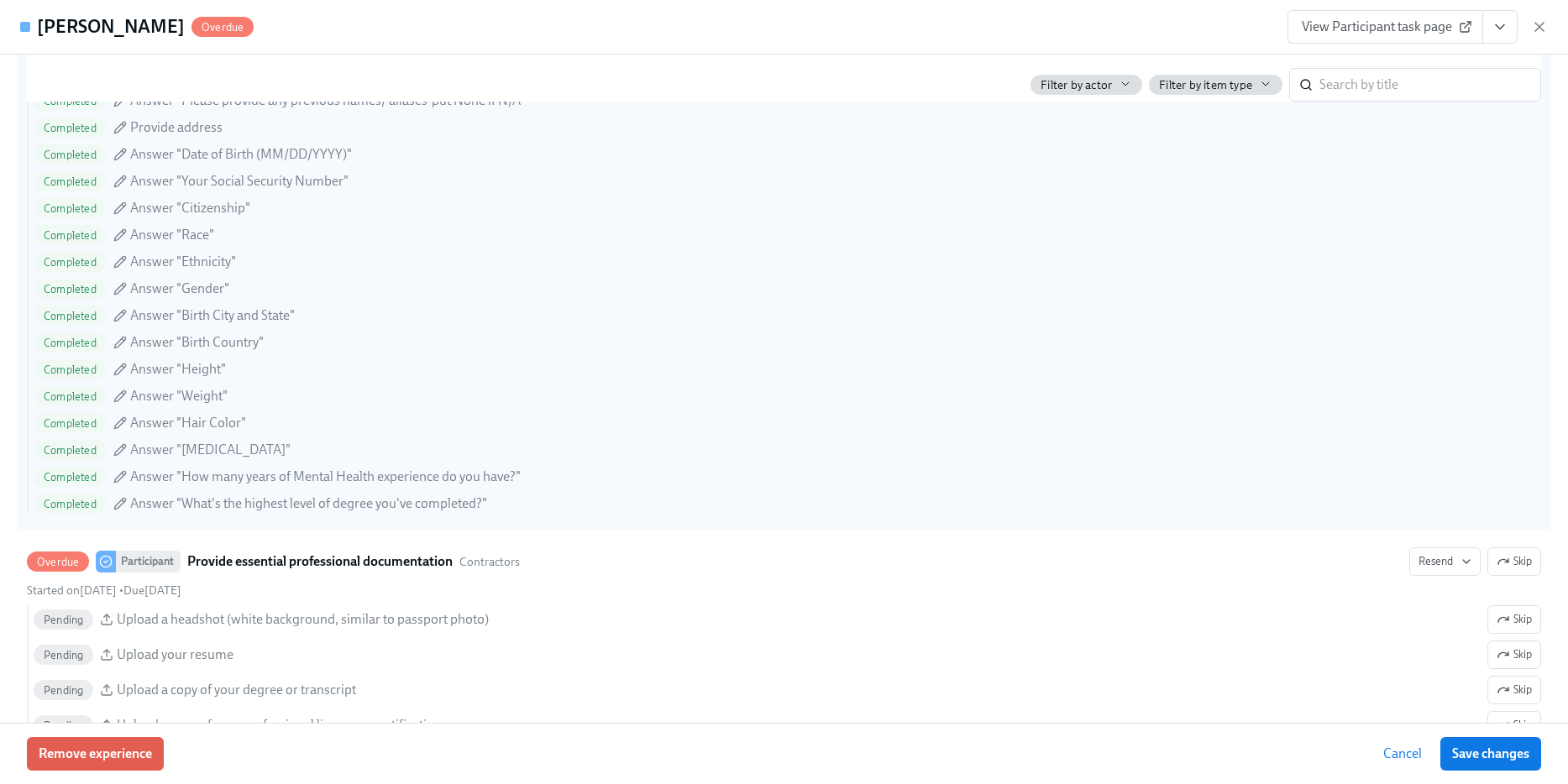
scroll to position [1465, 0]
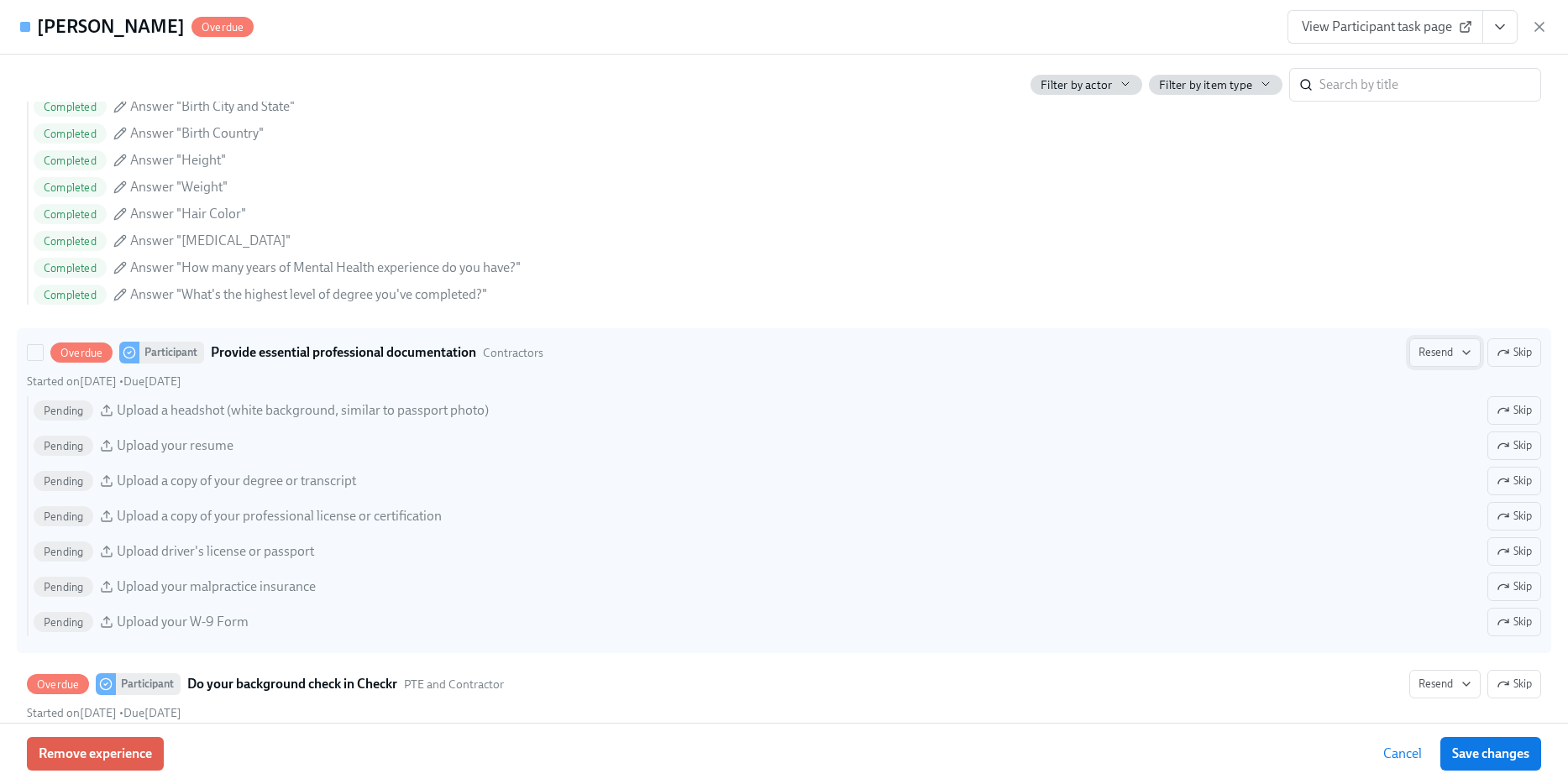
click at [1439, 352] on span "Resend" at bounding box center [1444, 352] width 52 height 17
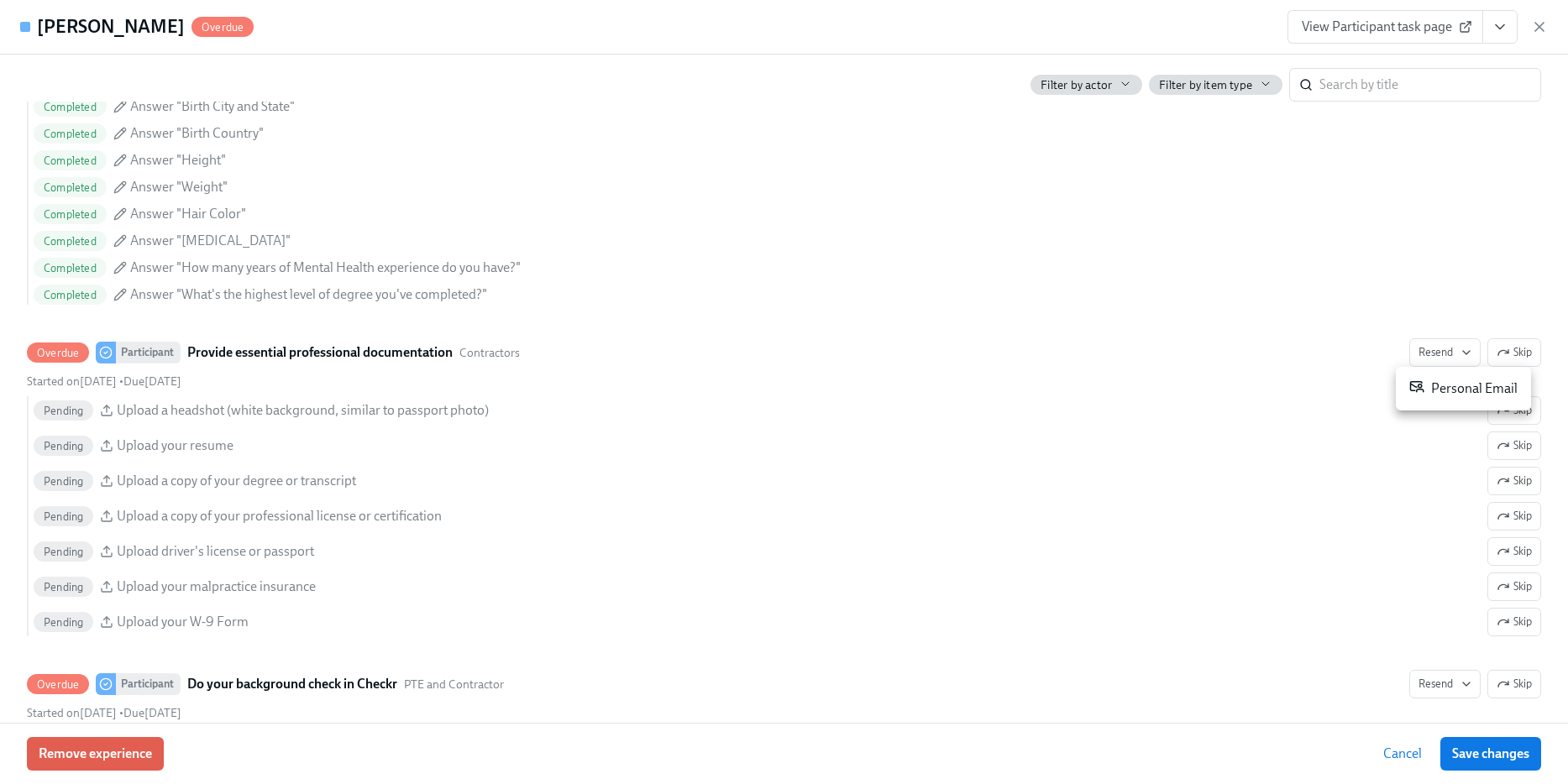
click at [1459, 402] on li "Personal Email" at bounding box center [1463, 388] width 135 height 30
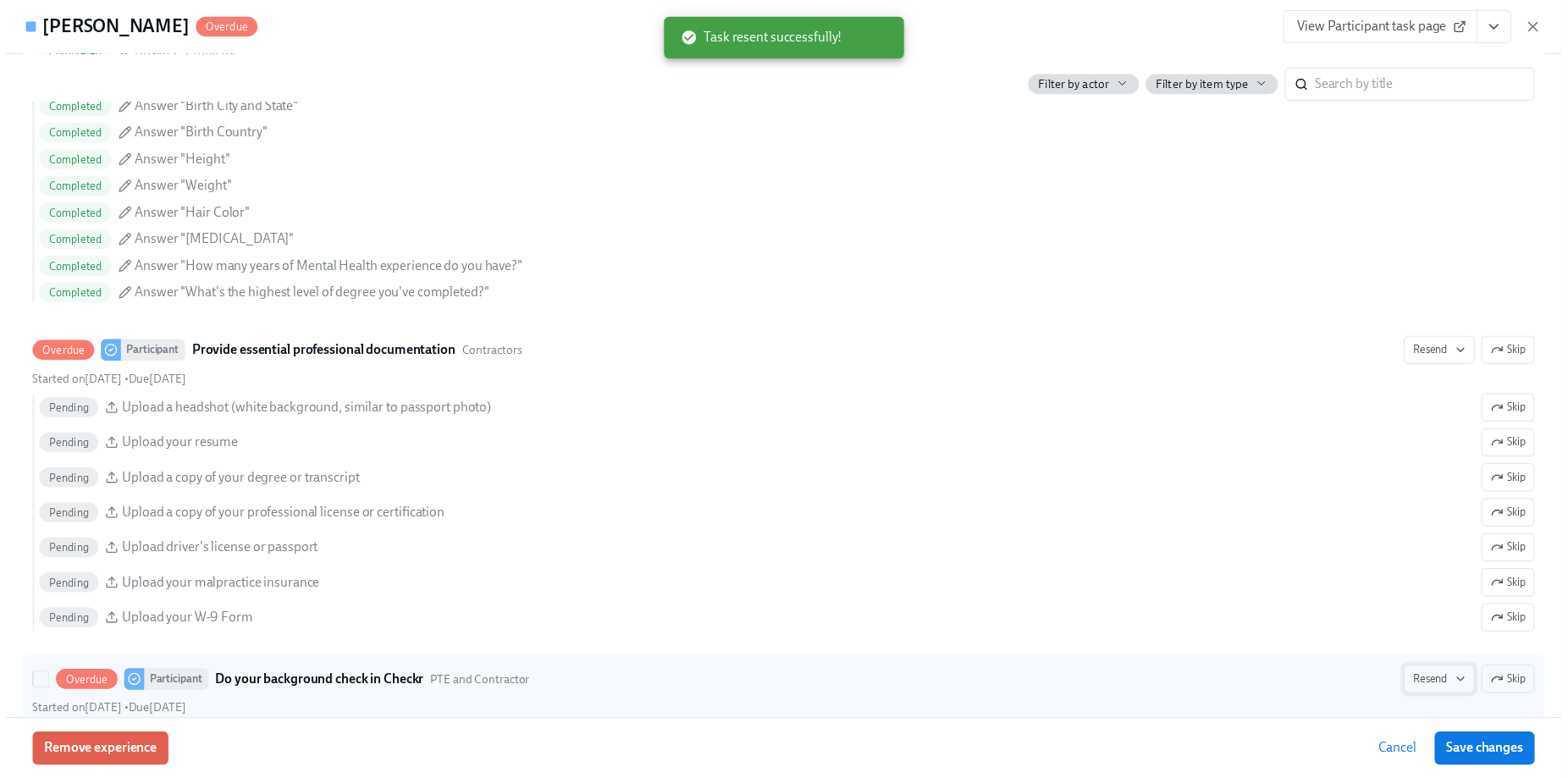
scroll to position [0, 20436]
click at [1435, 691] on span "Resend" at bounding box center [1456, 689] width 53 height 17
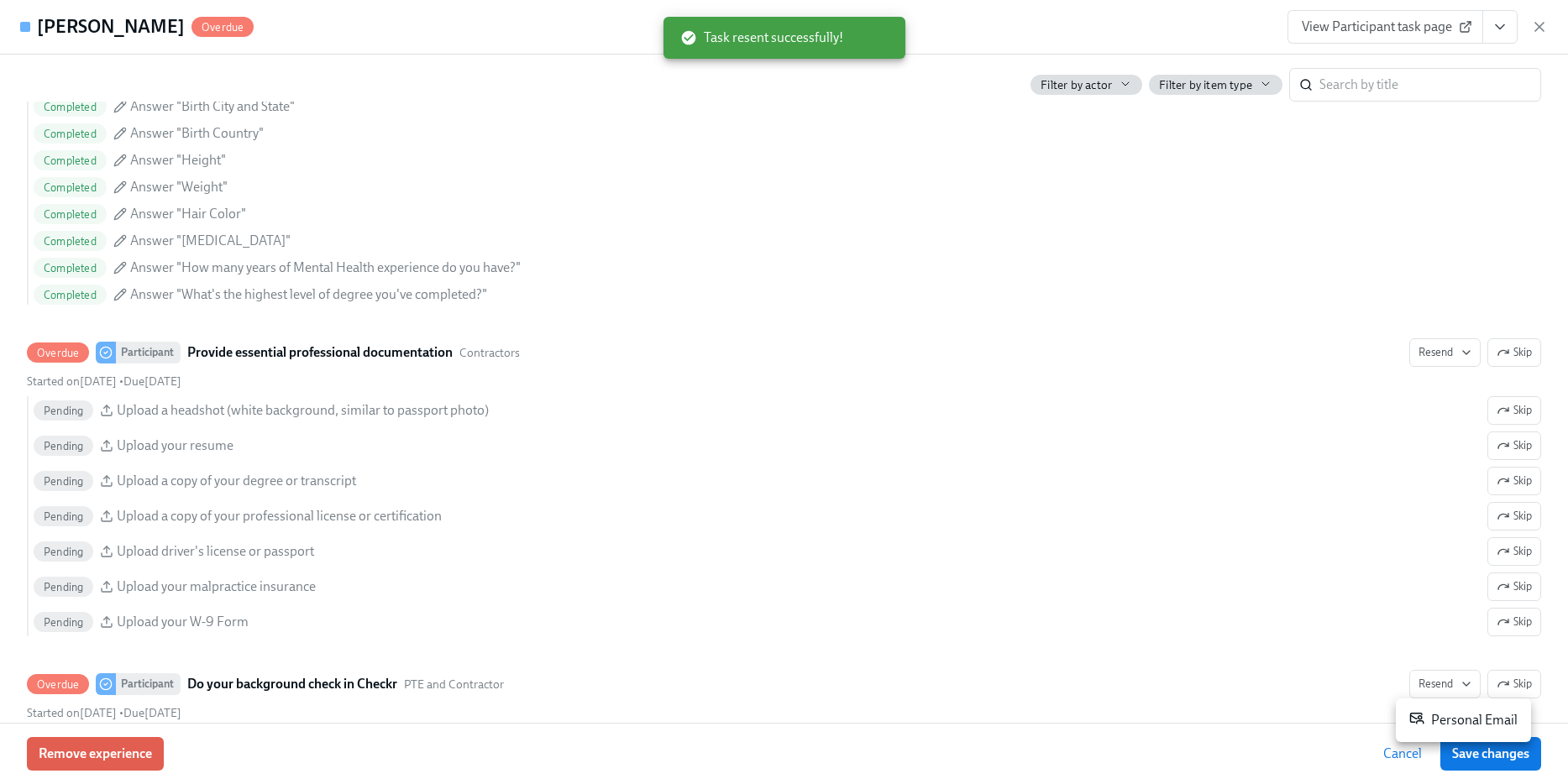
click at [1465, 718] on div "Personal Email" at bounding box center [1464, 720] width 109 height 20
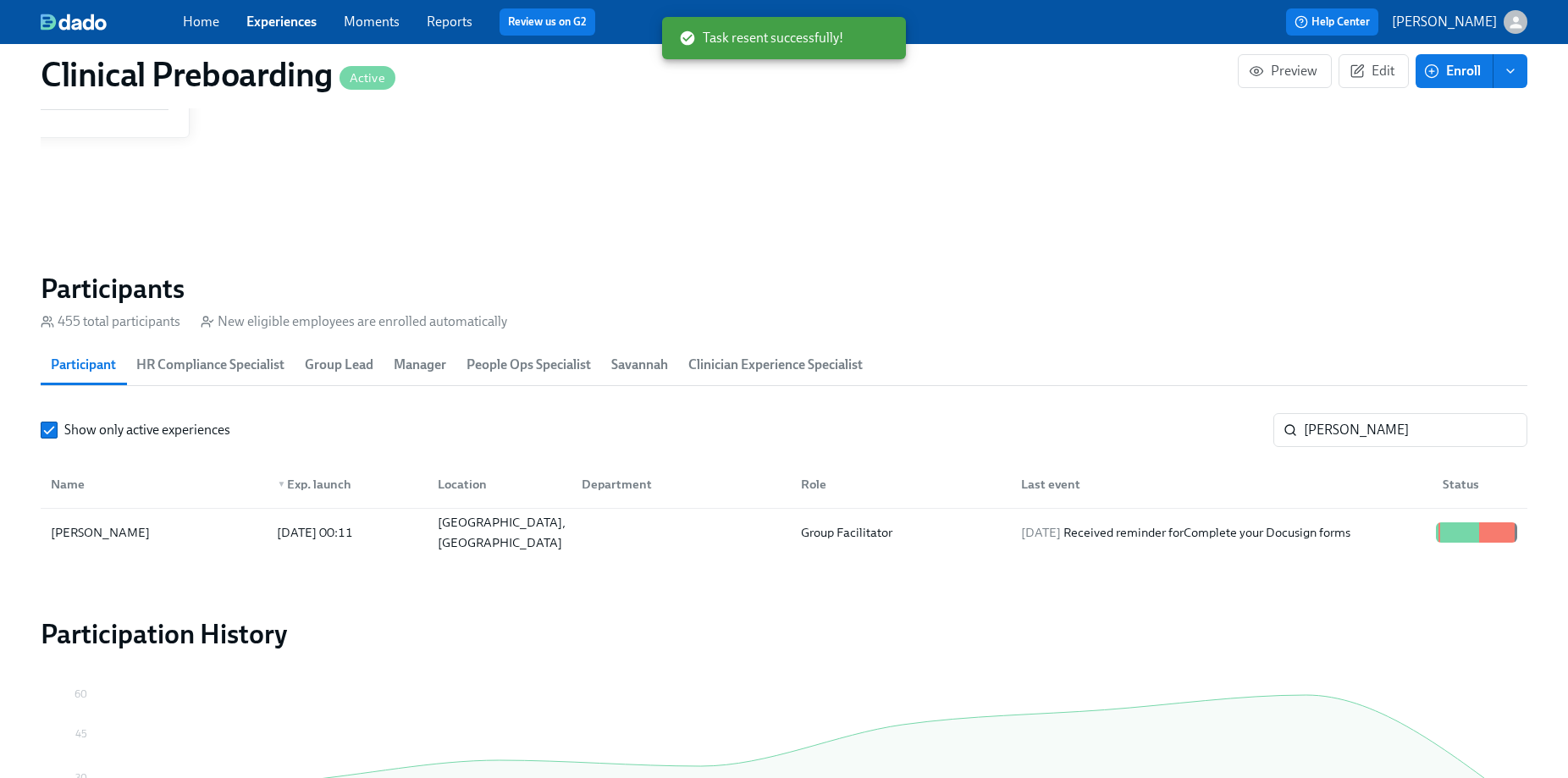
scroll to position [0, 20423]
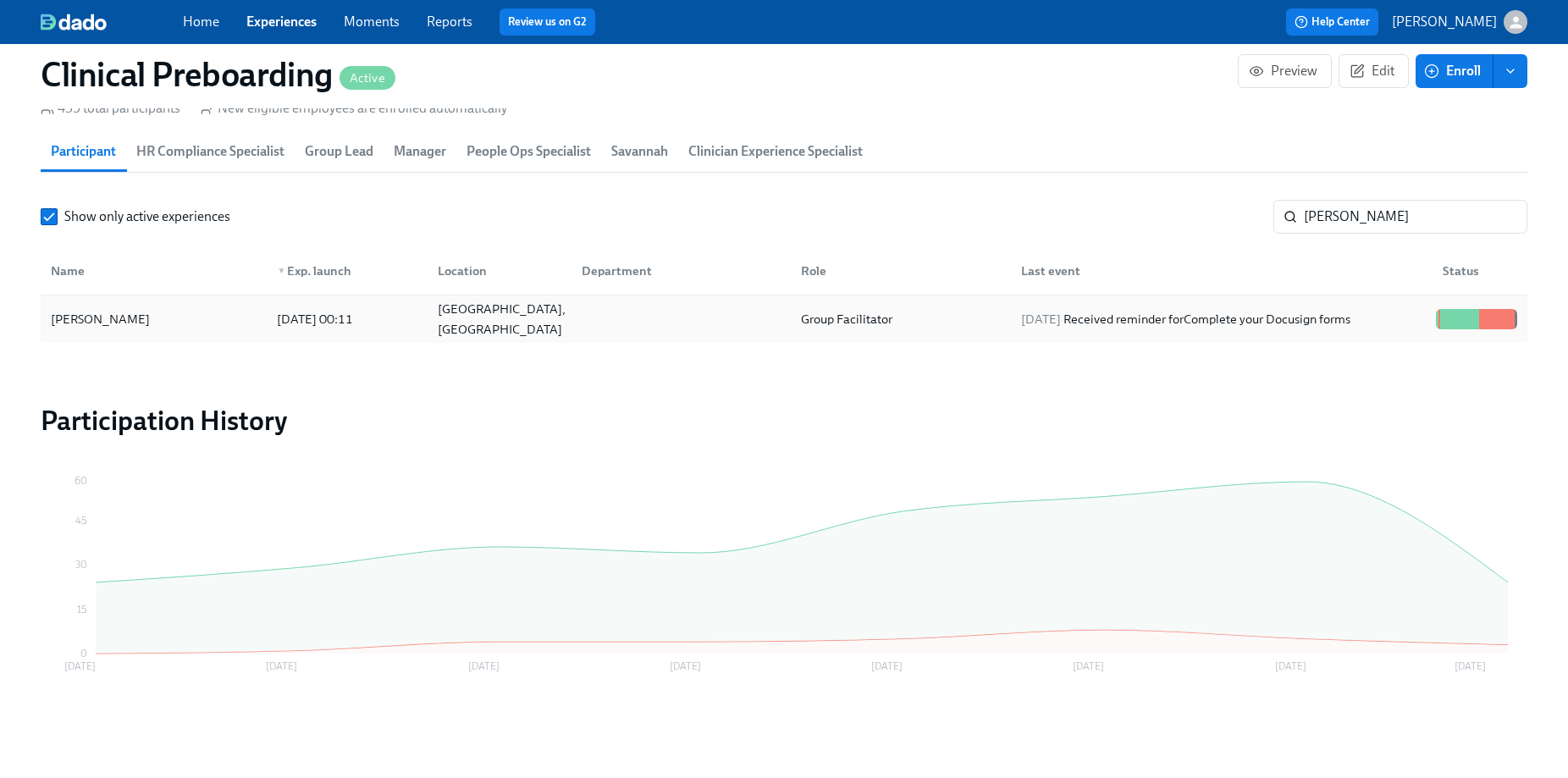
click at [1404, 338] on div "[PERSON_NAME] [DATE] 00:11 [GEOGRAPHIC_DATA], [GEOGRAPHIC_DATA] Group Facilitat…" at bounding box center [784, 319] width 1486 height 48
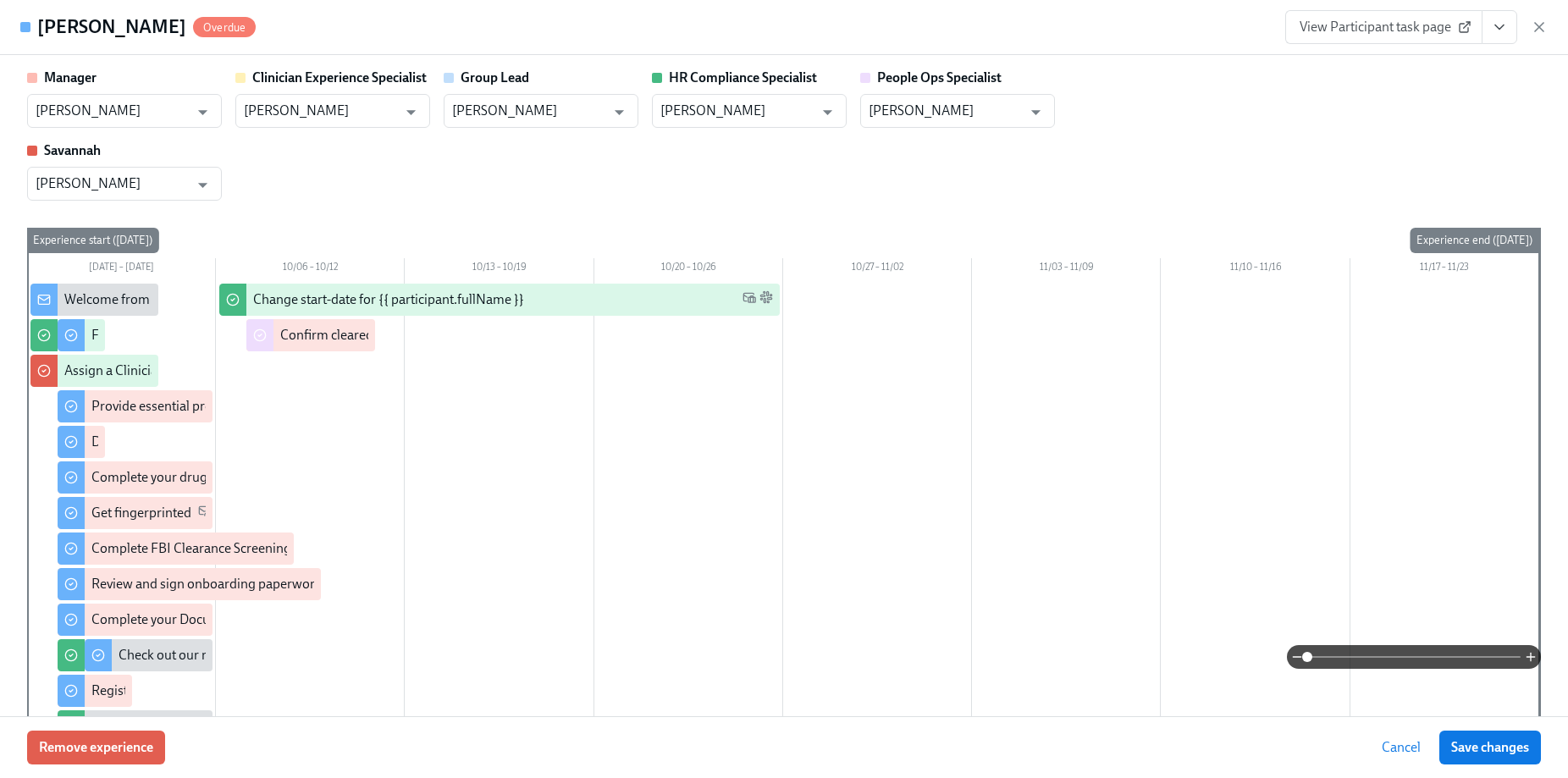
click at [1454, 316] on div at bounding box center [783, 514] width 1512 height 462
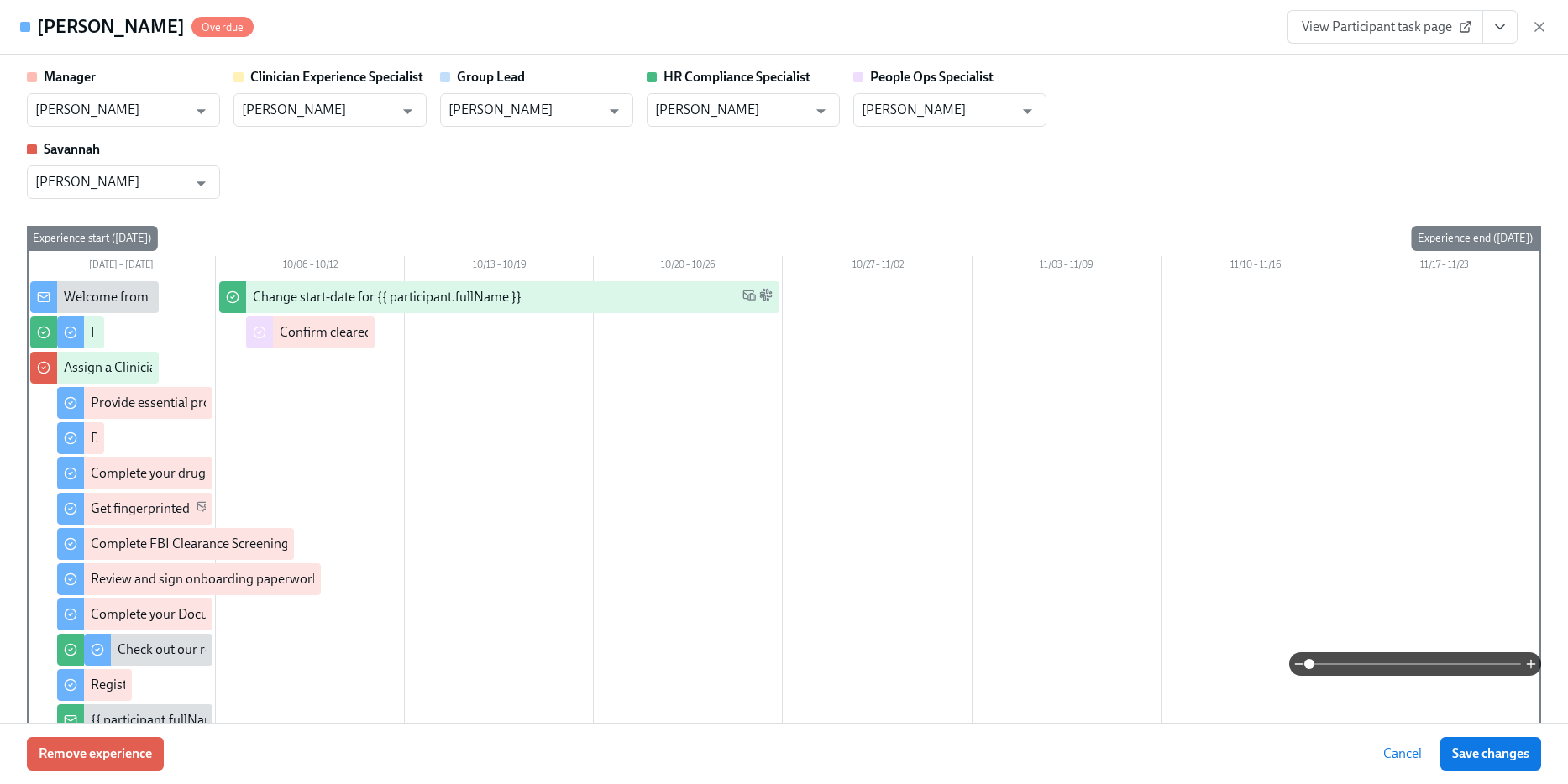
scroll to position [381, 0]
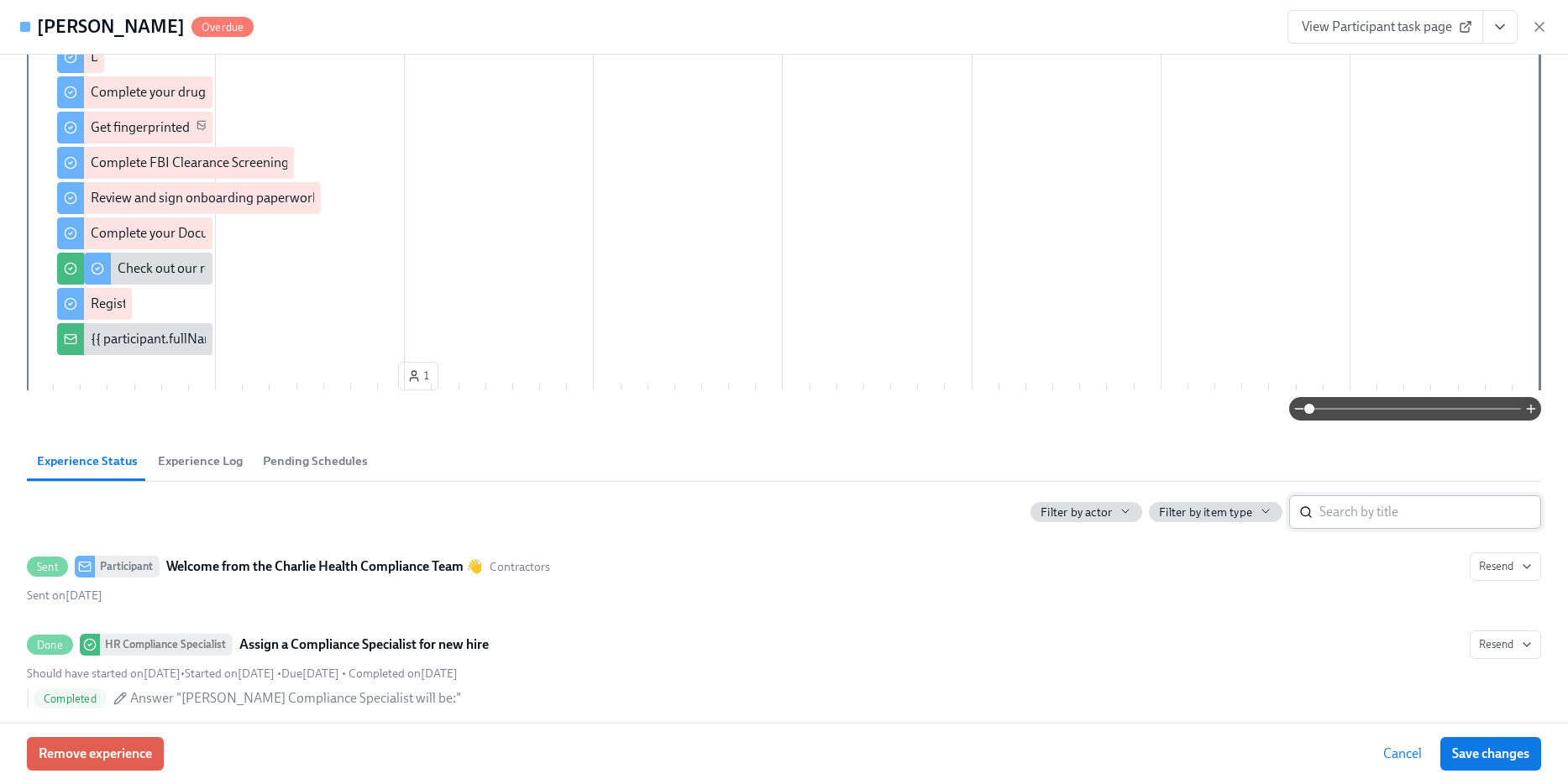
click at [1381, 499] on input "search" at bounding box center [1429, 512] width 221 height 34
type input "[PERSON_NAME]"
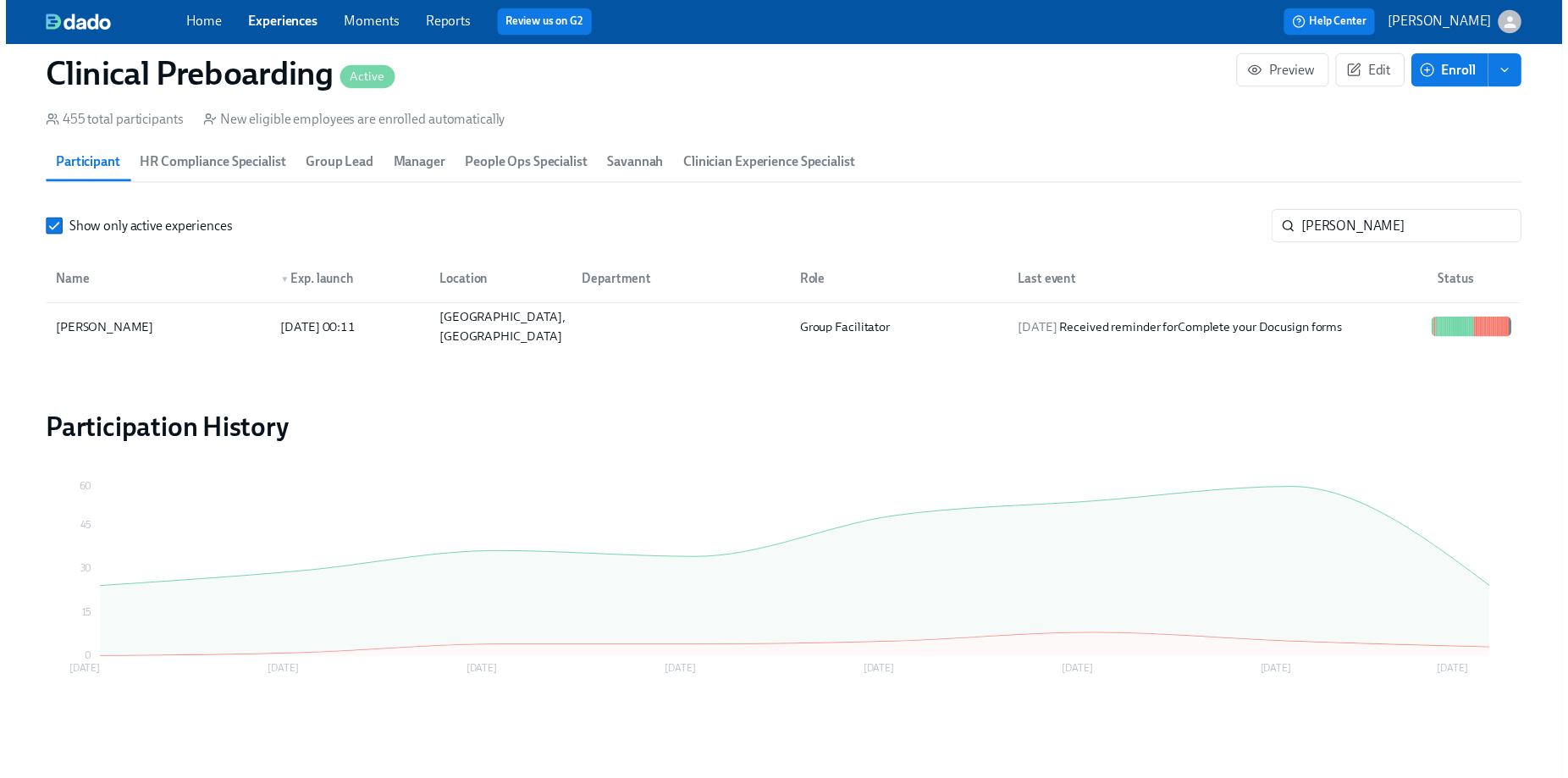
scroll to position [1861, 0]
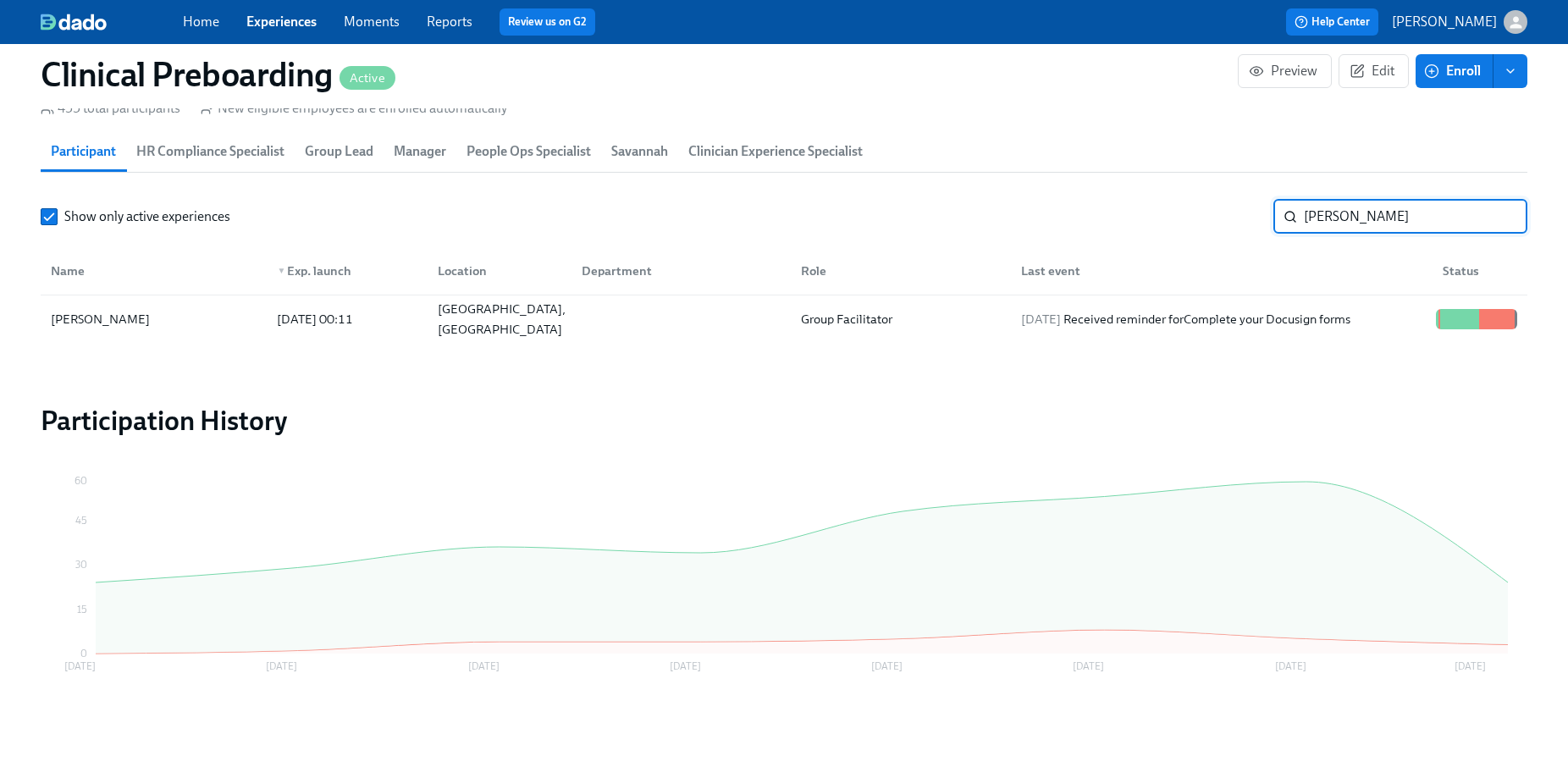
click at [1368, 217] on input "[PERSON_NAME]" at bounding box center [1415, 217] width 223 height 34
drag, startPoint x: 1349, startPoint y: 213, endPoint x: 1295, endPoint y: 215, distance: 54.0
click at [1304, 213] on input "[PERSON_NAME]" at bounding box center [1415, 217] width 223 height 34
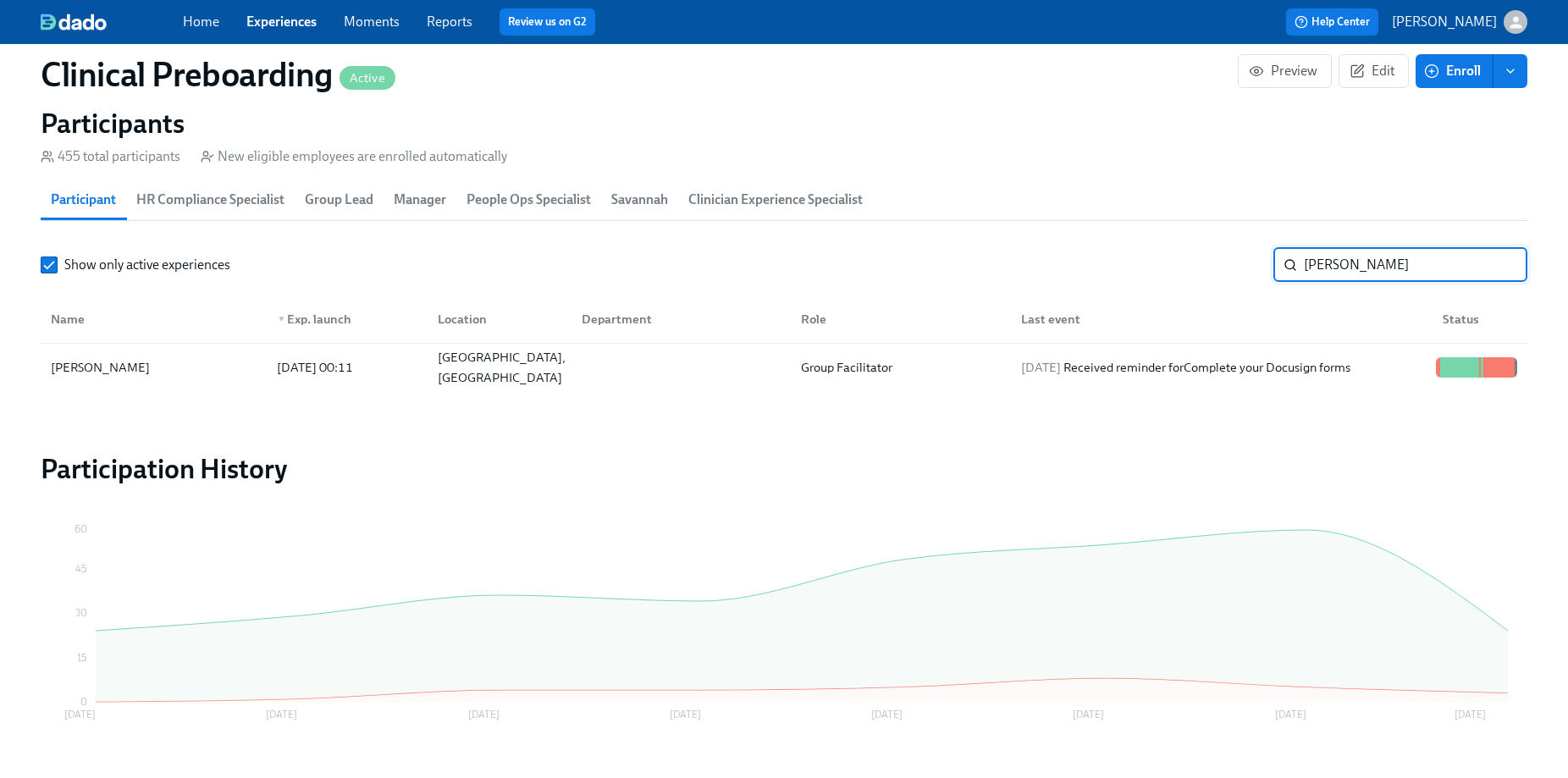
scroll to position [1861, 0]
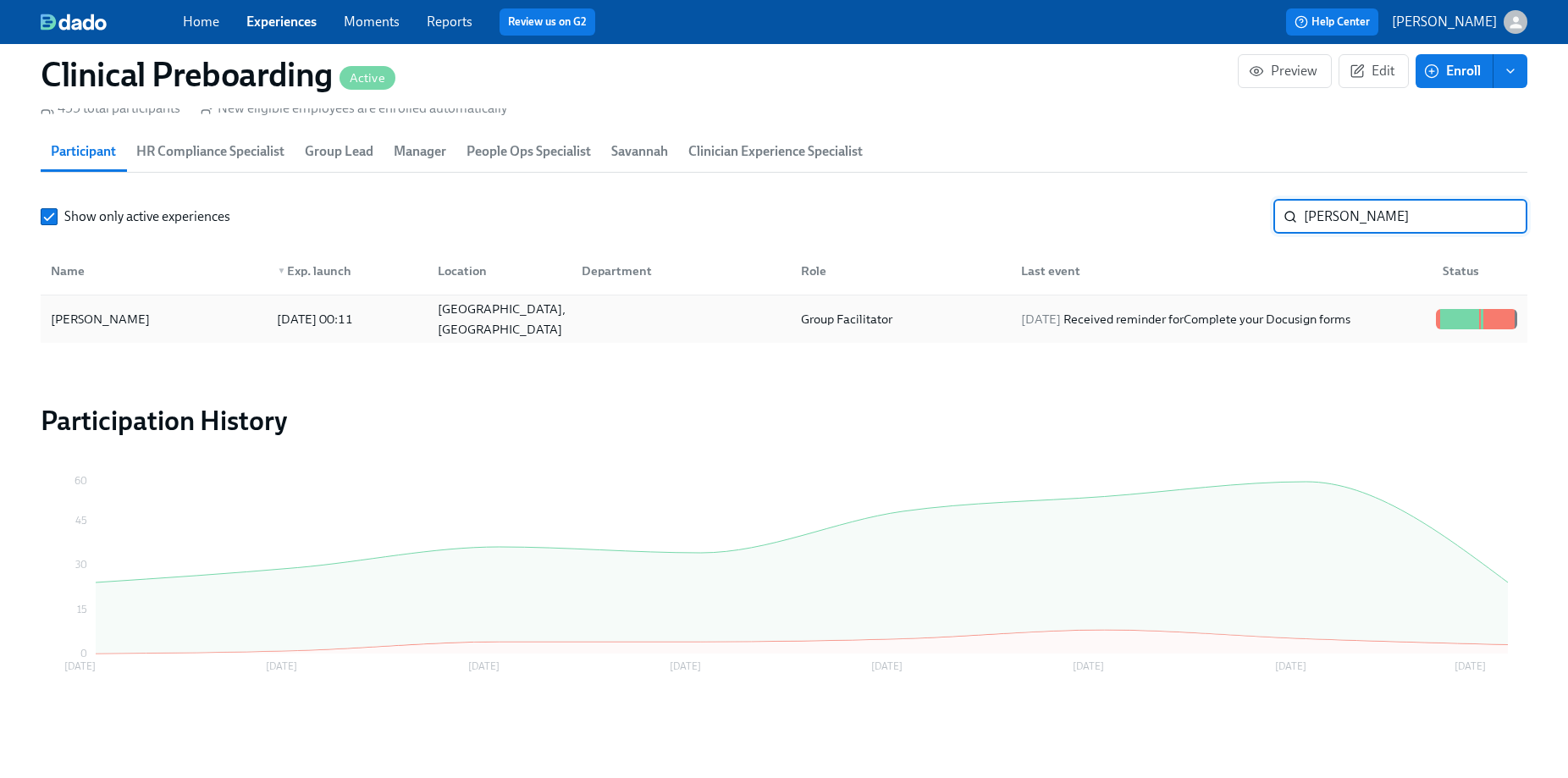
type input "[PERSON_NAME]"
click at [1434, 322] on div at bounding box center [1477, 319] width 95 height 21
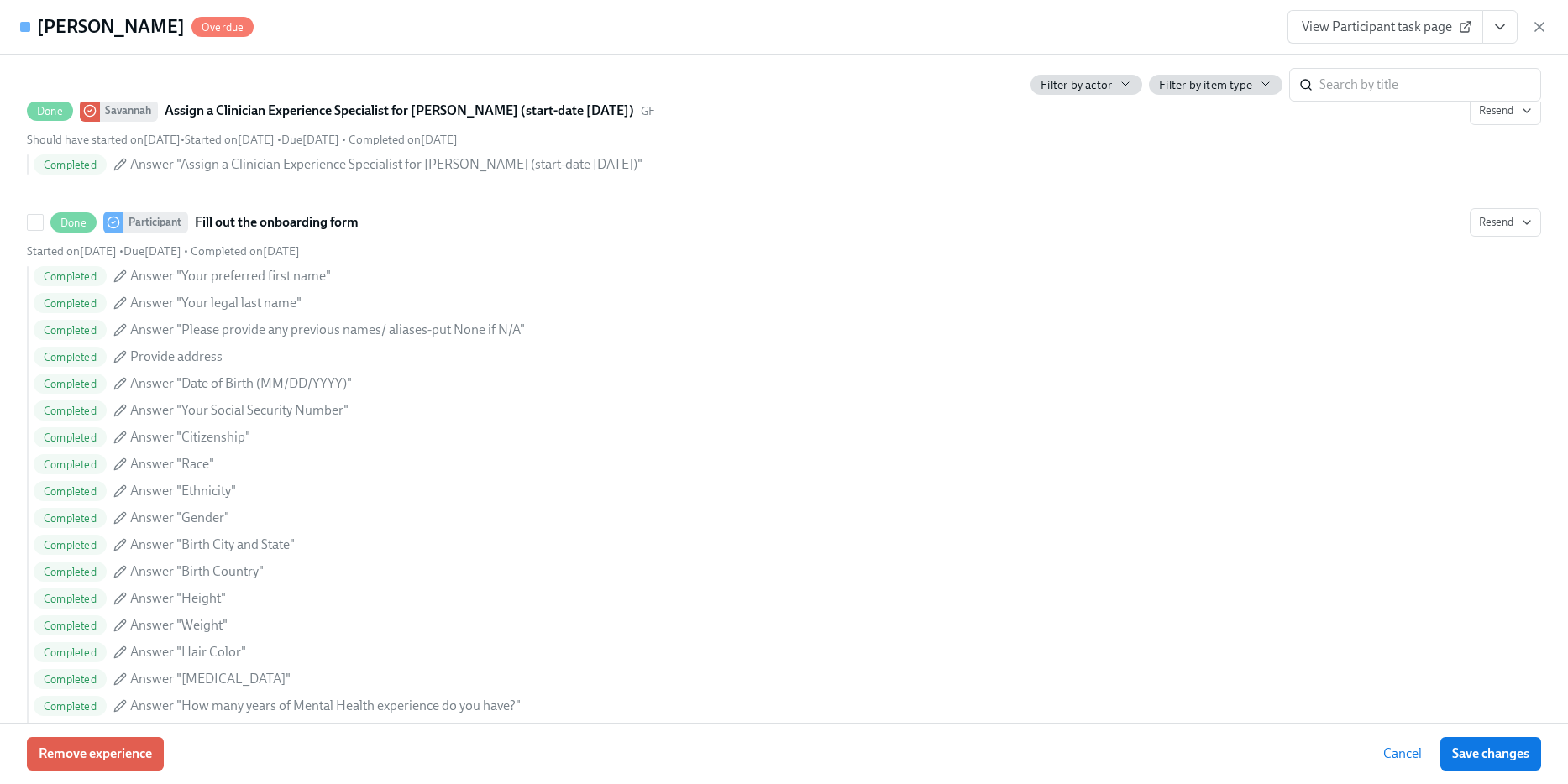
scroll to position [1469, 0]
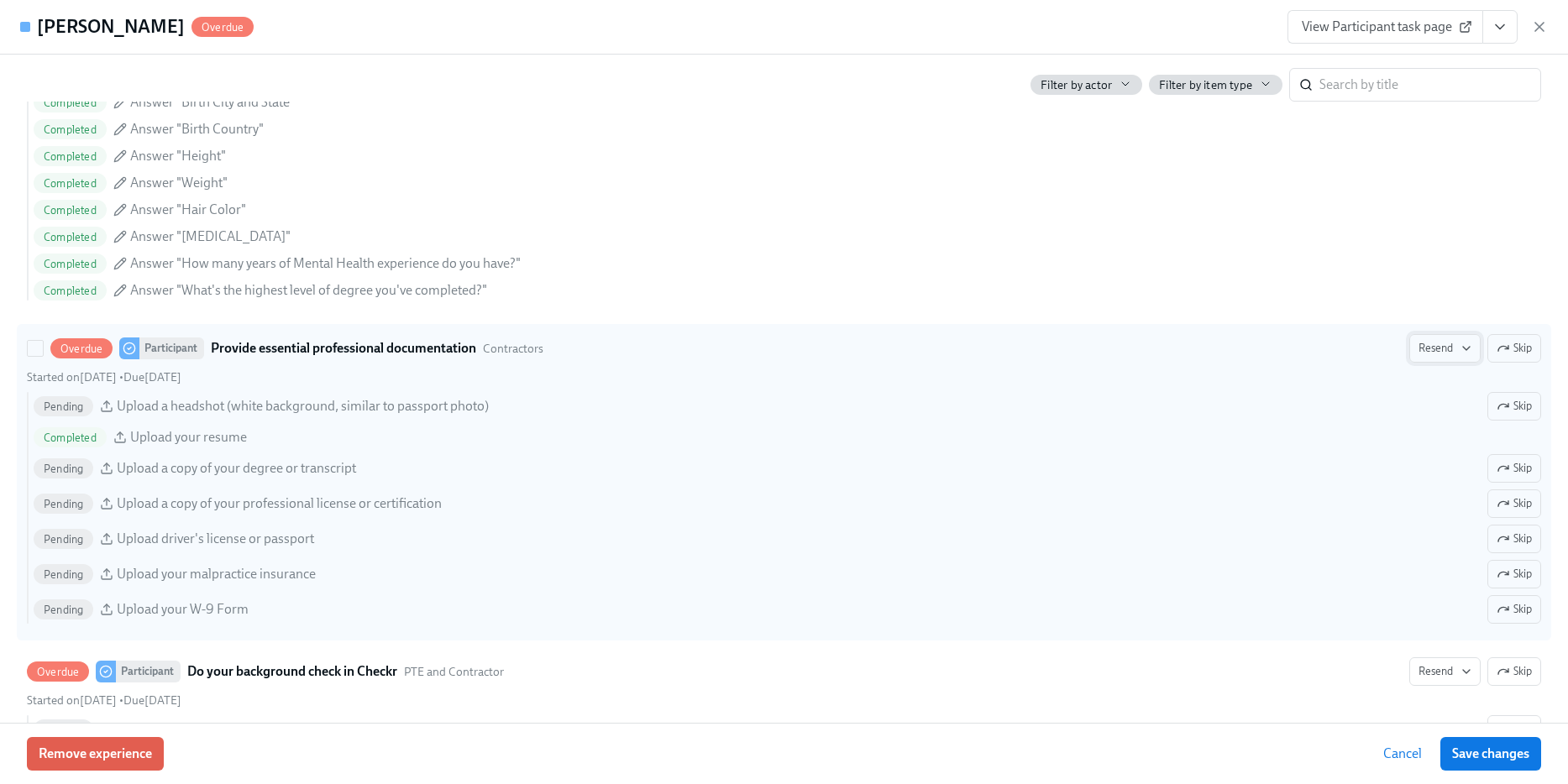
click at [1435, 342] on span "Resend" at bounding box center [1444, 348] width 52 height 17
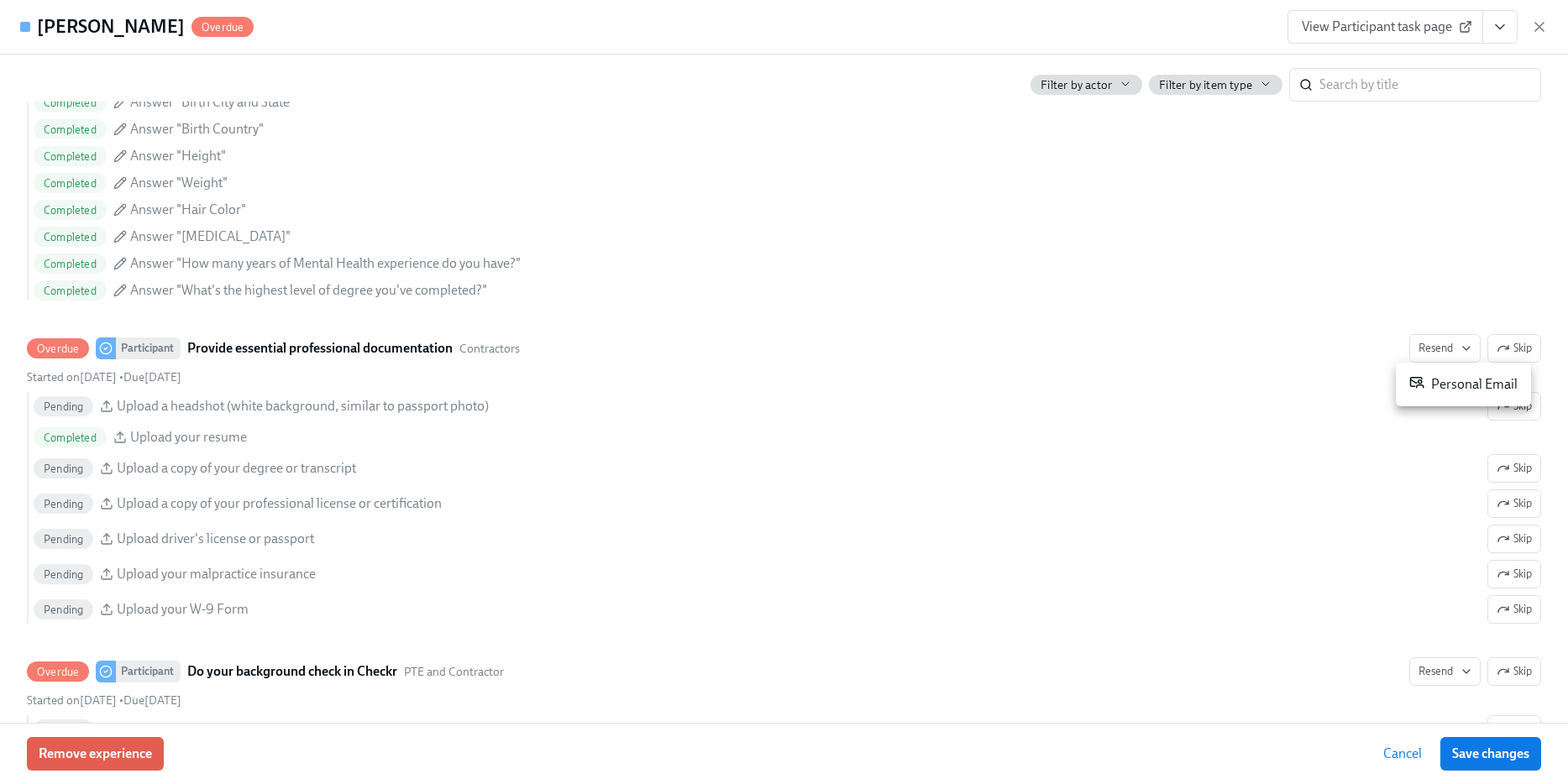
click at [1426, 380] on div "Personal Email" at bounding box center [1464, 384] width 109 height 20
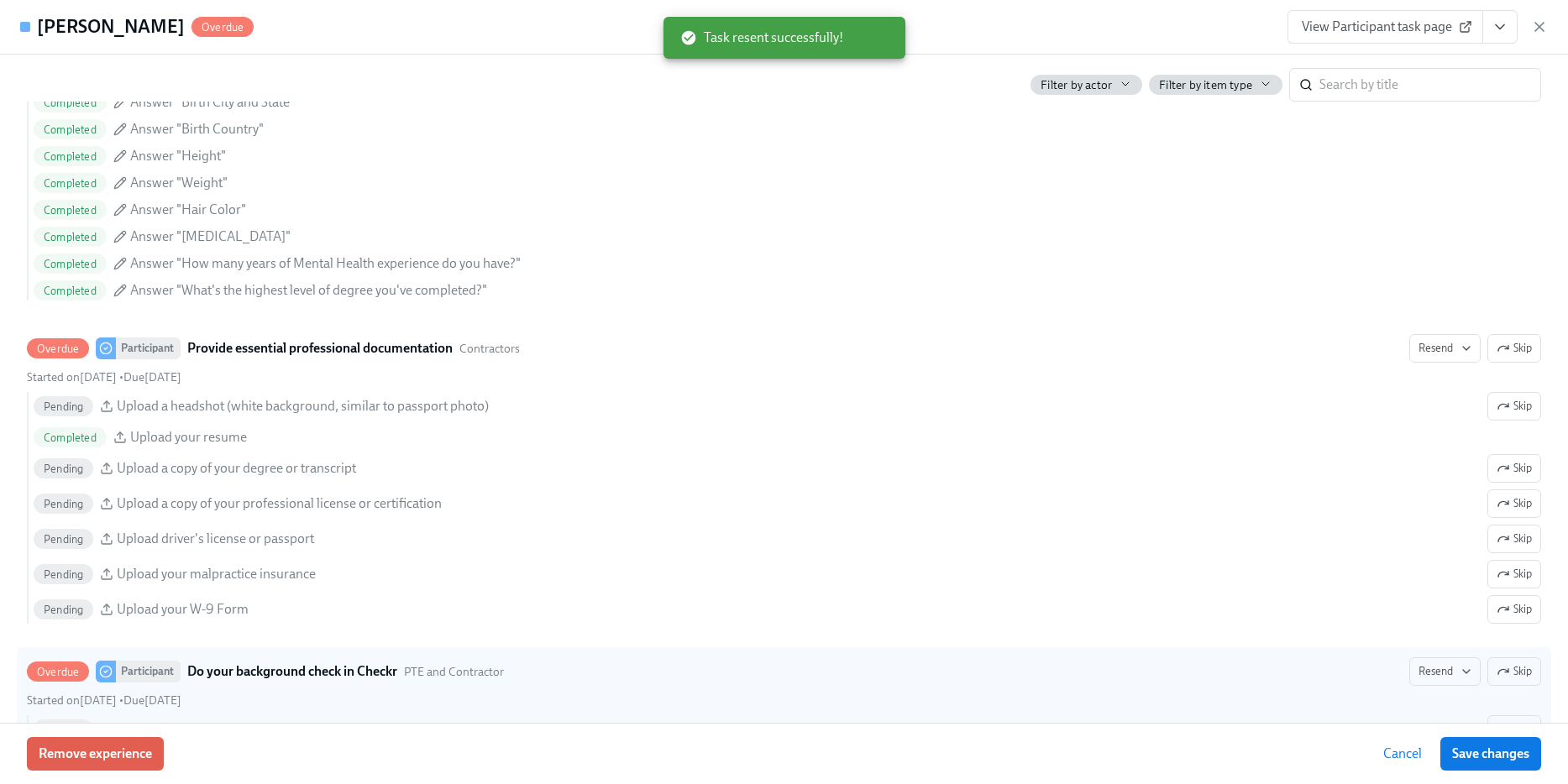
scroll to position [0, 20274]
click at [1429, 674] on span "Resend" at bounding box center [1444, 671] width 52 height 17
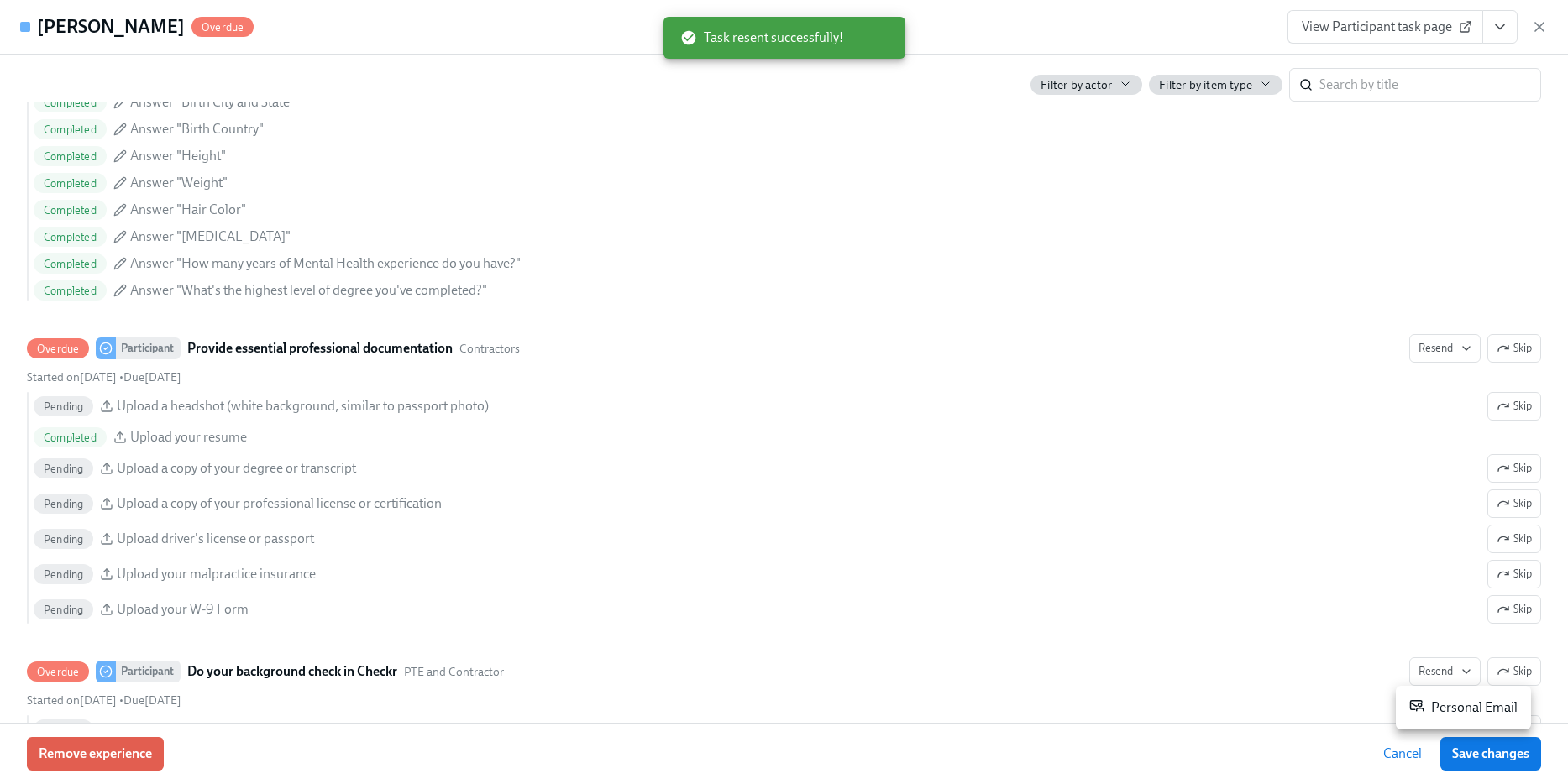
click at [1456, 716] on div "Personal Email" at bounding box center [1464, 708] width 109 height 20
